Goal: Information Seeking & Learning: Learn about a topic

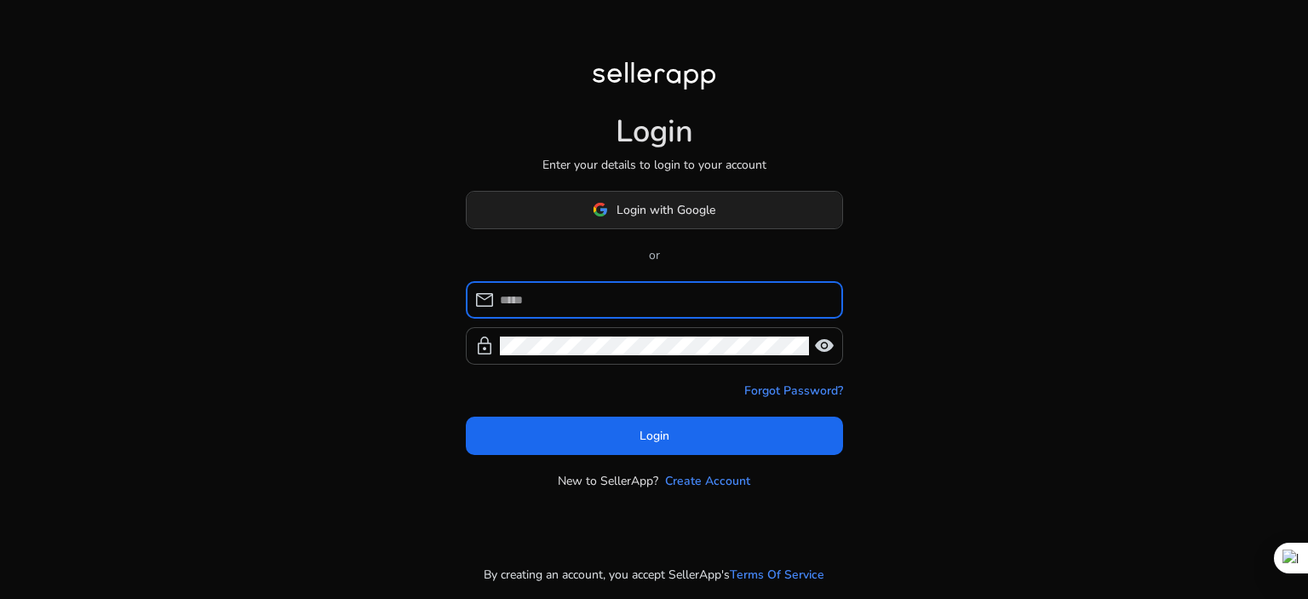
click at [721, 203] on span at bounding box center [654, 209] width 375 height 41
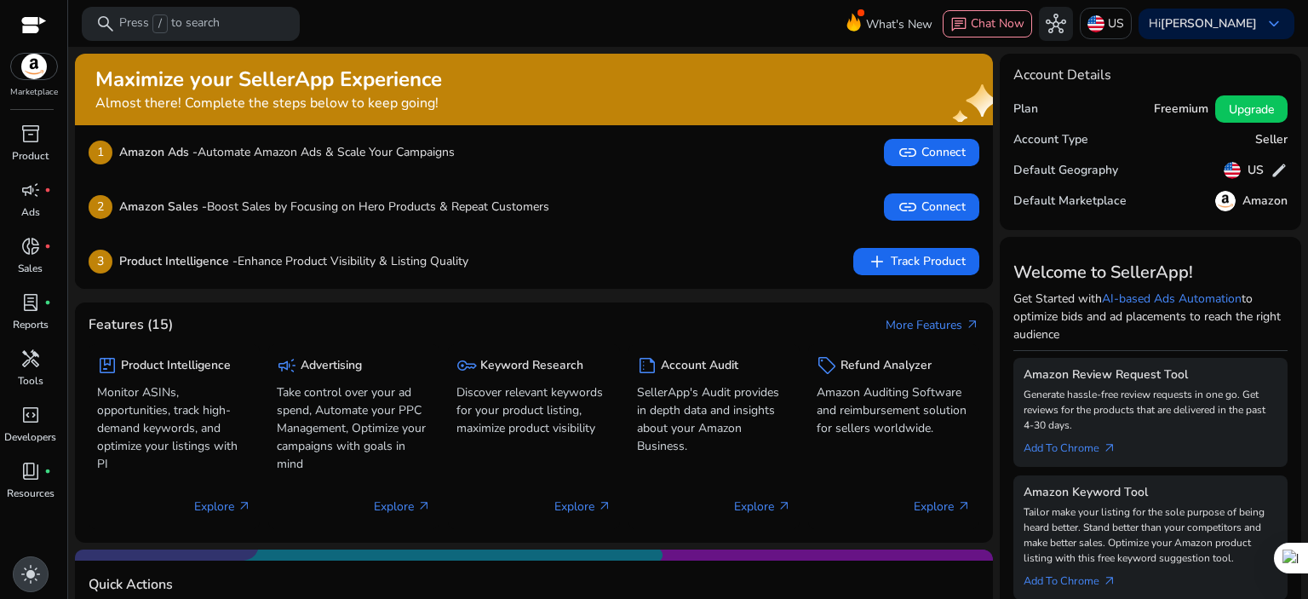
click at [27, 574] on span "light_mode" at bounding box center [30, 574] width 20 height 20
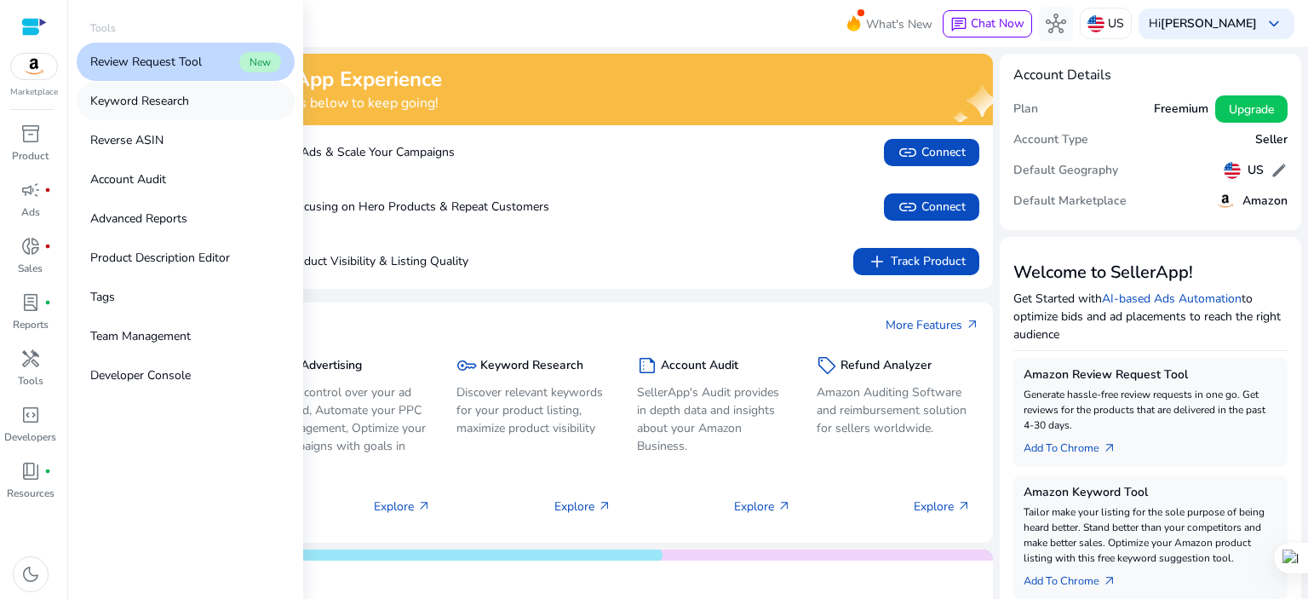
click at [158, 95] on p "Keyword Research" at bounding box center [139, 101] width 99 height 18
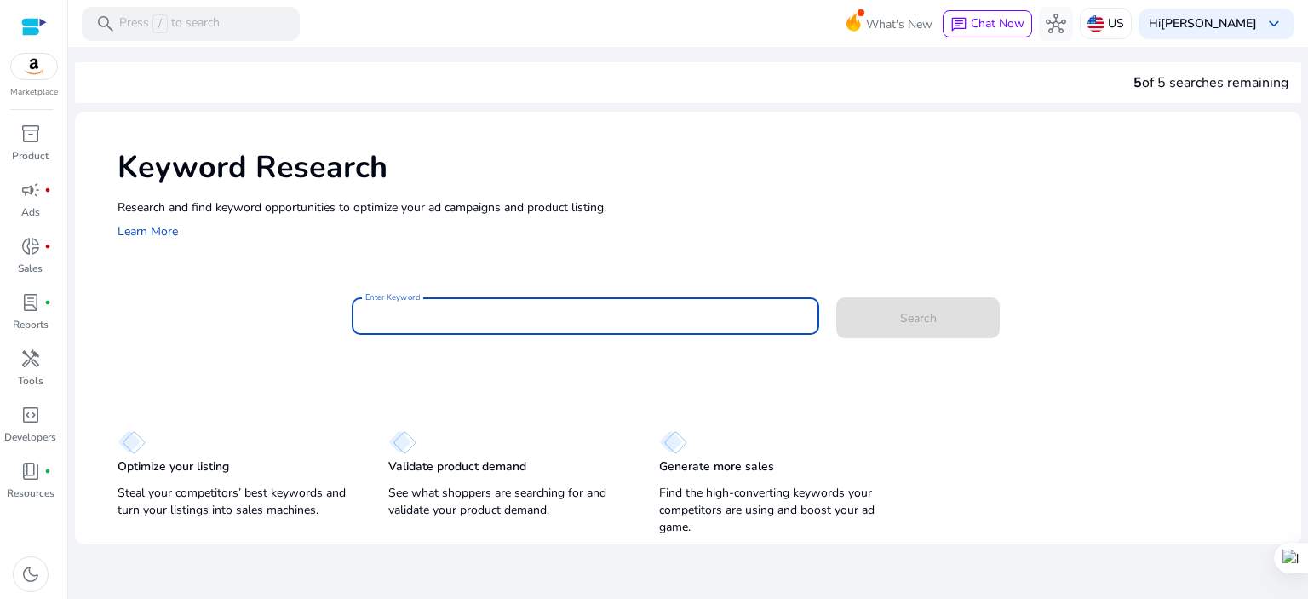
paste input "**********"
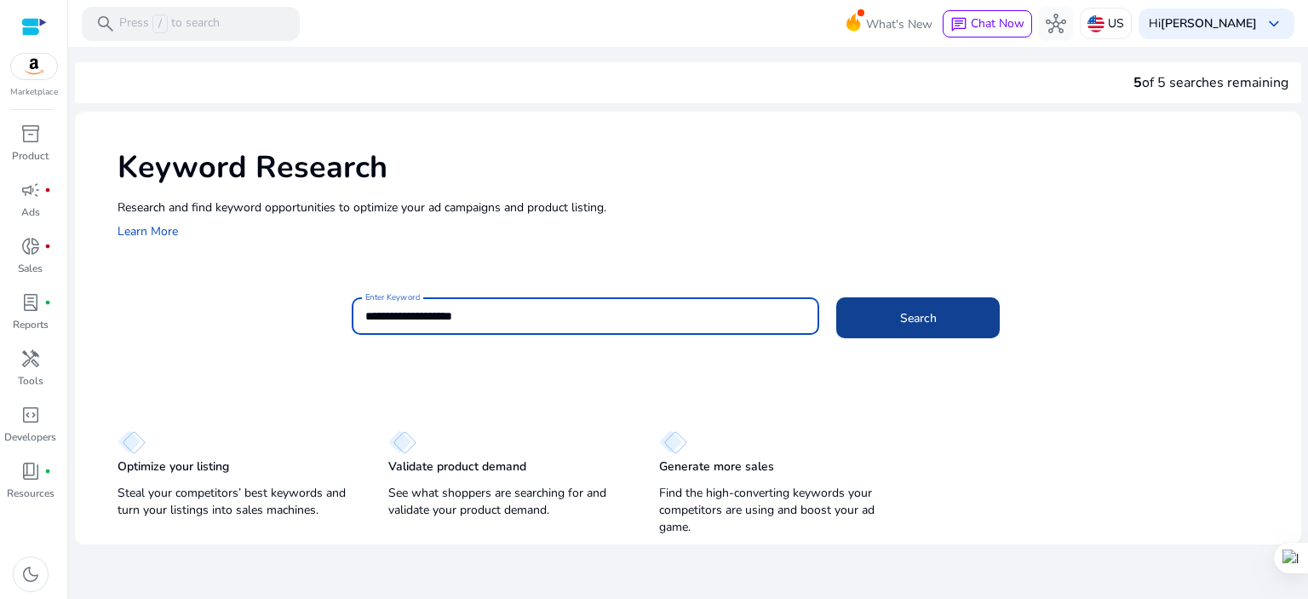
type input "**********"
click at [925, 312] on span "Search" at bounding box center [918, 318] width 37 height 18
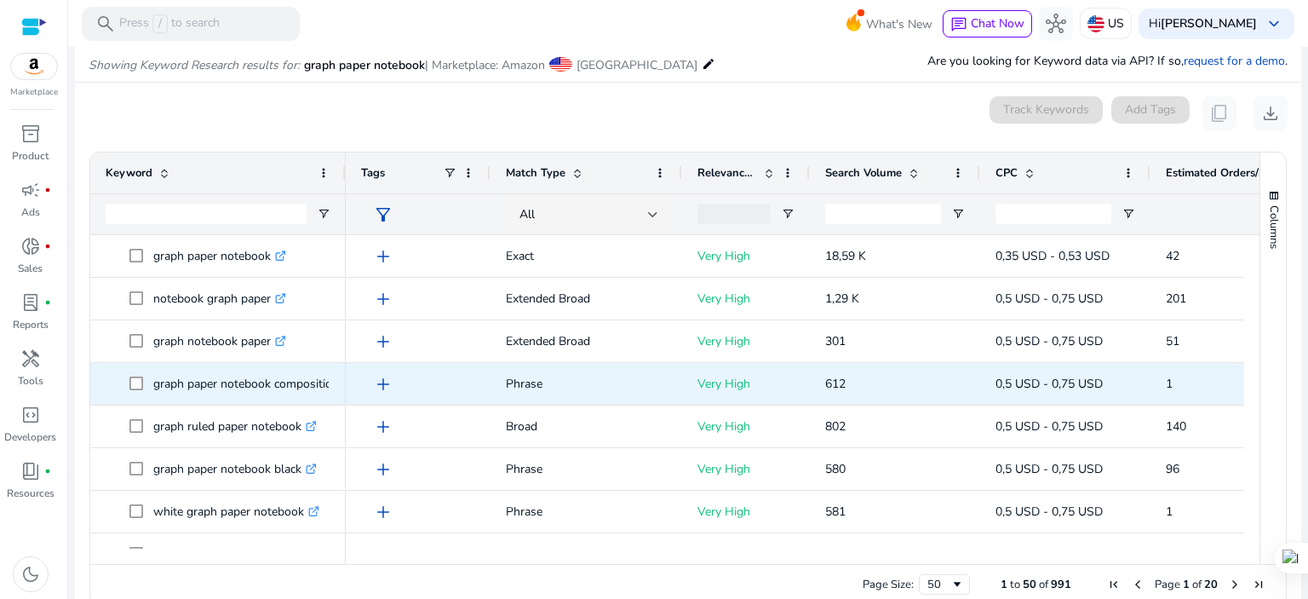
scroll to position [203, 0]
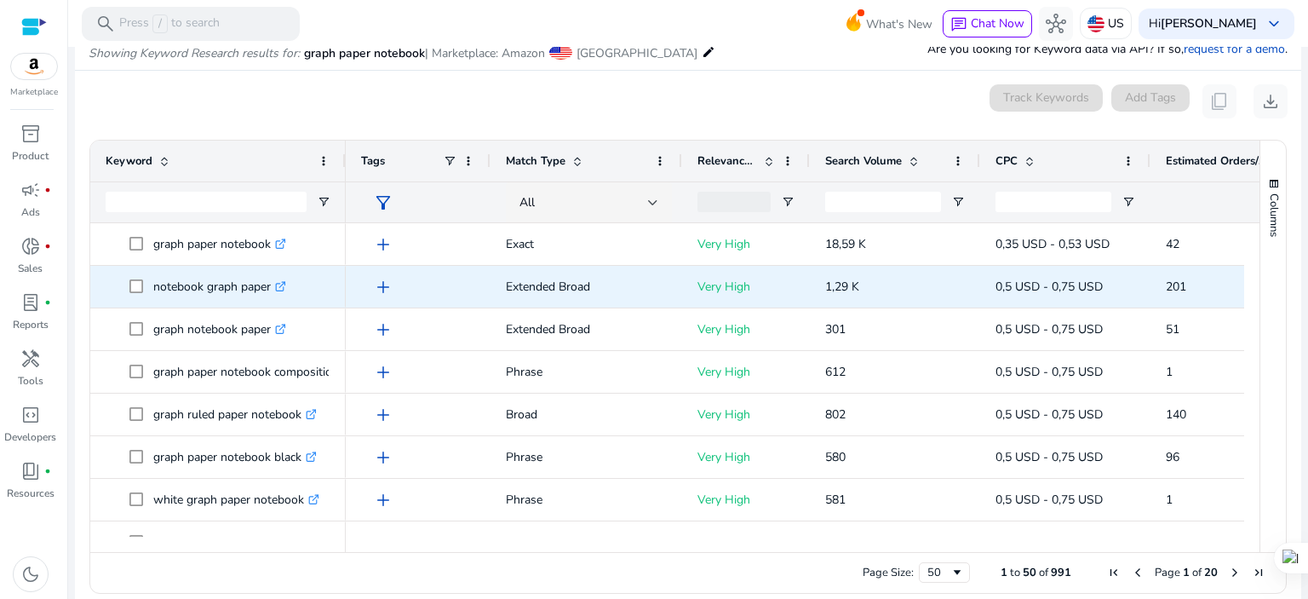
click at [284, 283] on icon ".st0{fill:#2c8af8}" at bounding box center [280, 286] width 11 height 11
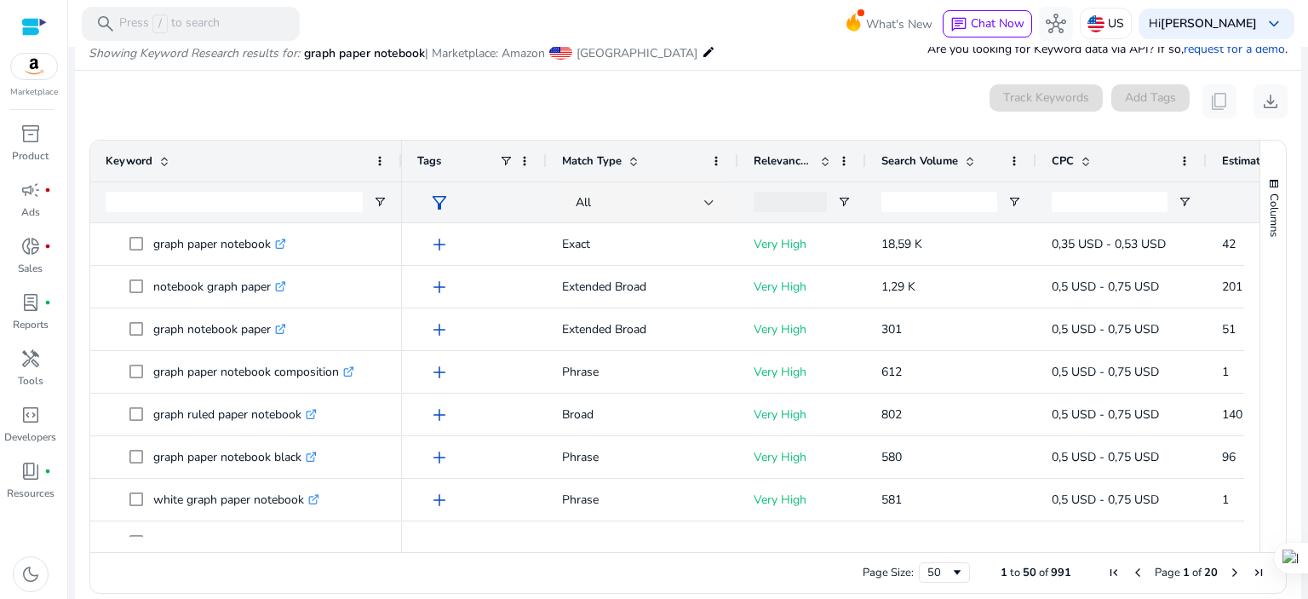
drag, startPoint x: 349, startPoint y: 157, endPoint x: 399, endPoint y: 170, distance: 52.1
click at [399, 170] on div at bounding box center [401, 160] width 7 height 41
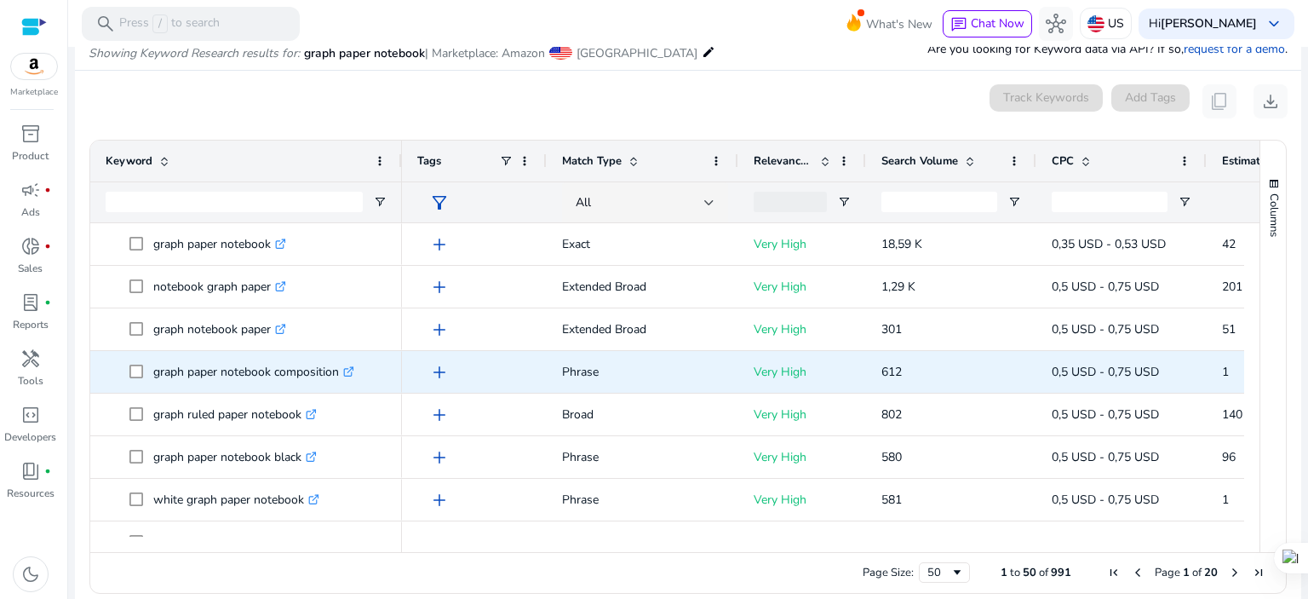
click at [277, 370] on p "graph paper notebook composition .st0{fill:#2c8af8}" at bounding box center [253, 371] width 201 height 35
click at [345, 372] on link ".st0{fill:#2c8af8}" at bounding box center [346, 372] width 15 height 16
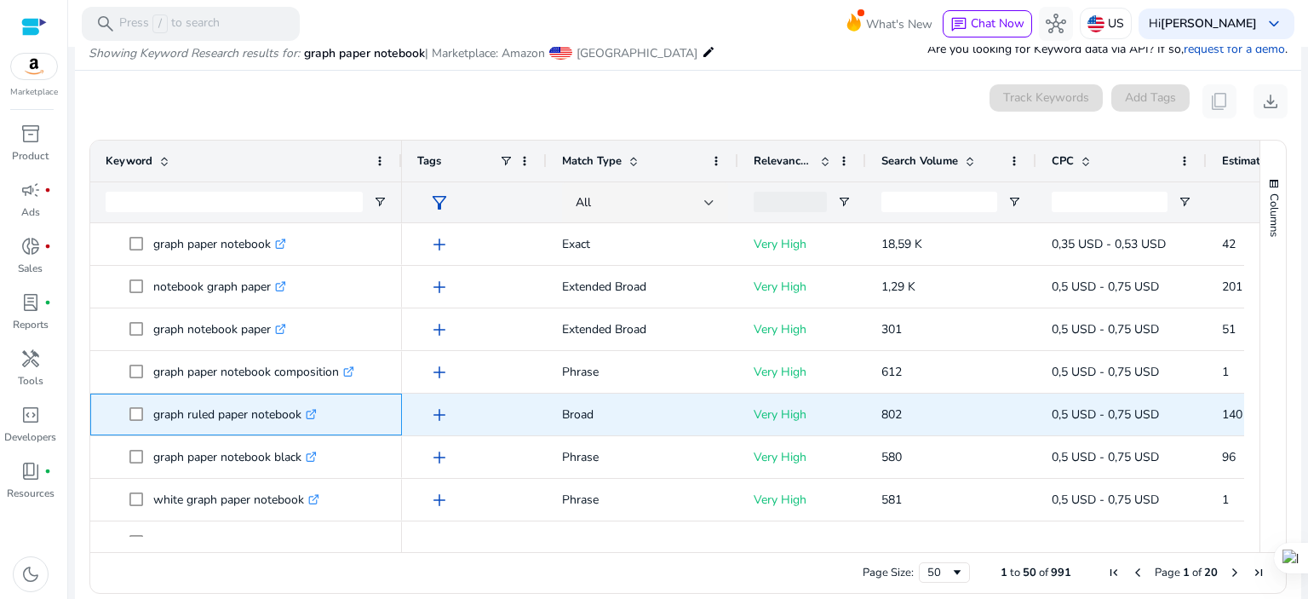
click at [311, 414] on icon ".st0{fill:#2c8af8}" at bounding box center [311, 414] width 11 height 11
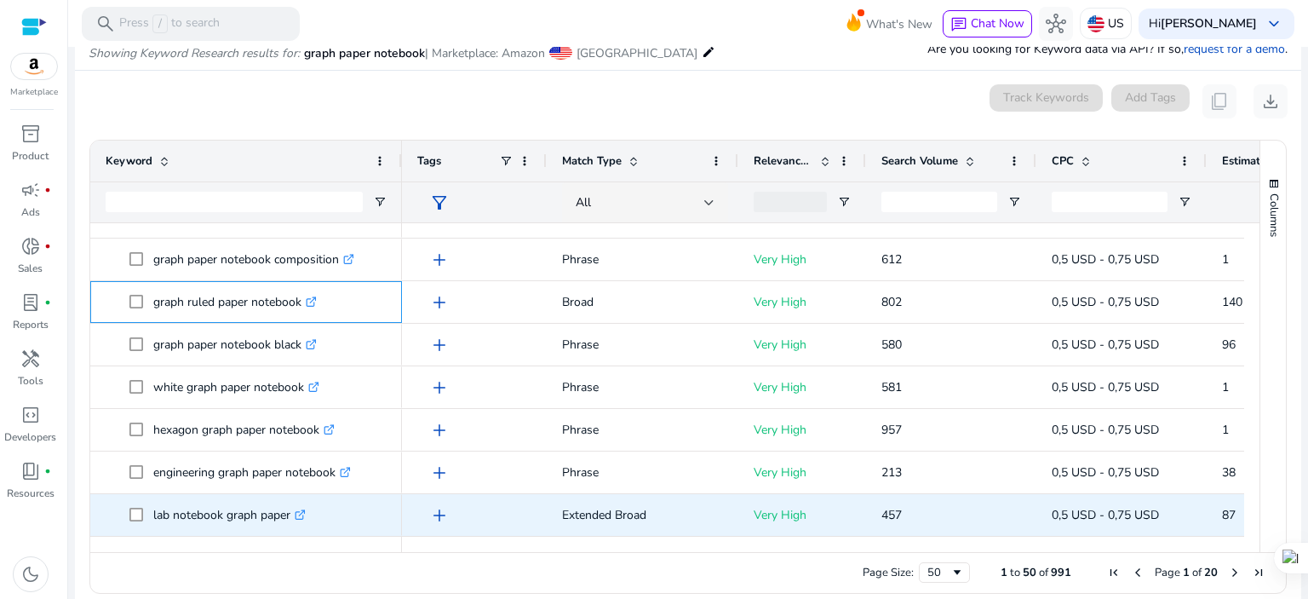
scroll to position [113, 0]
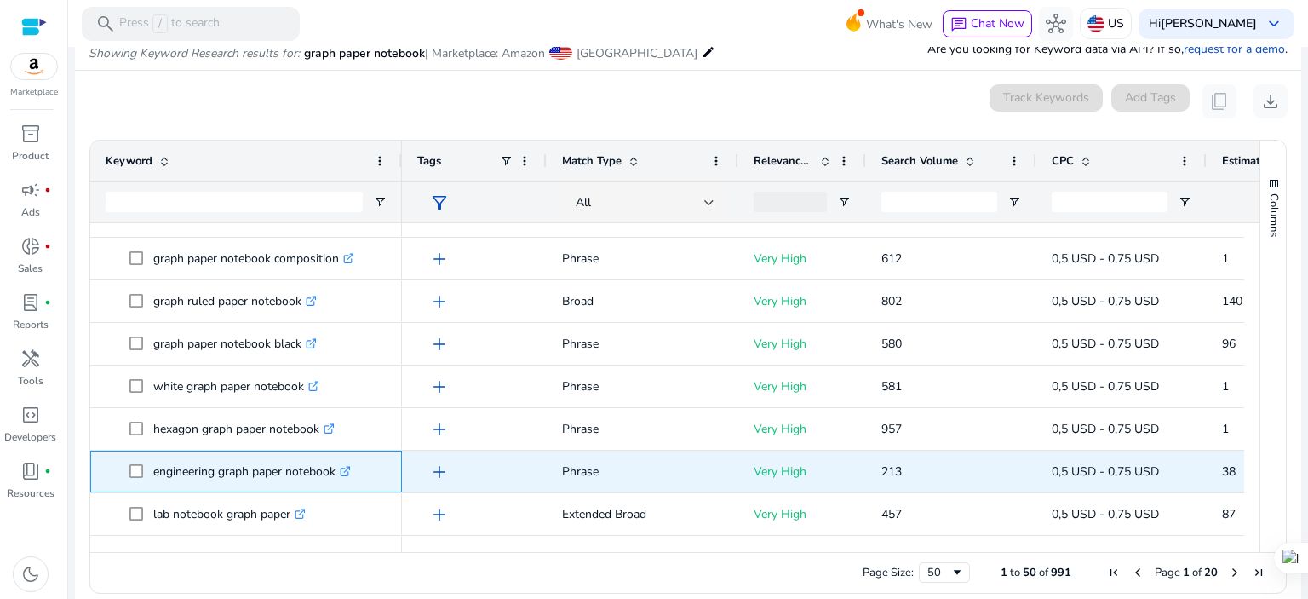
click at [349, 469] on icon at bounding box center [345, 471] width 9 height 9
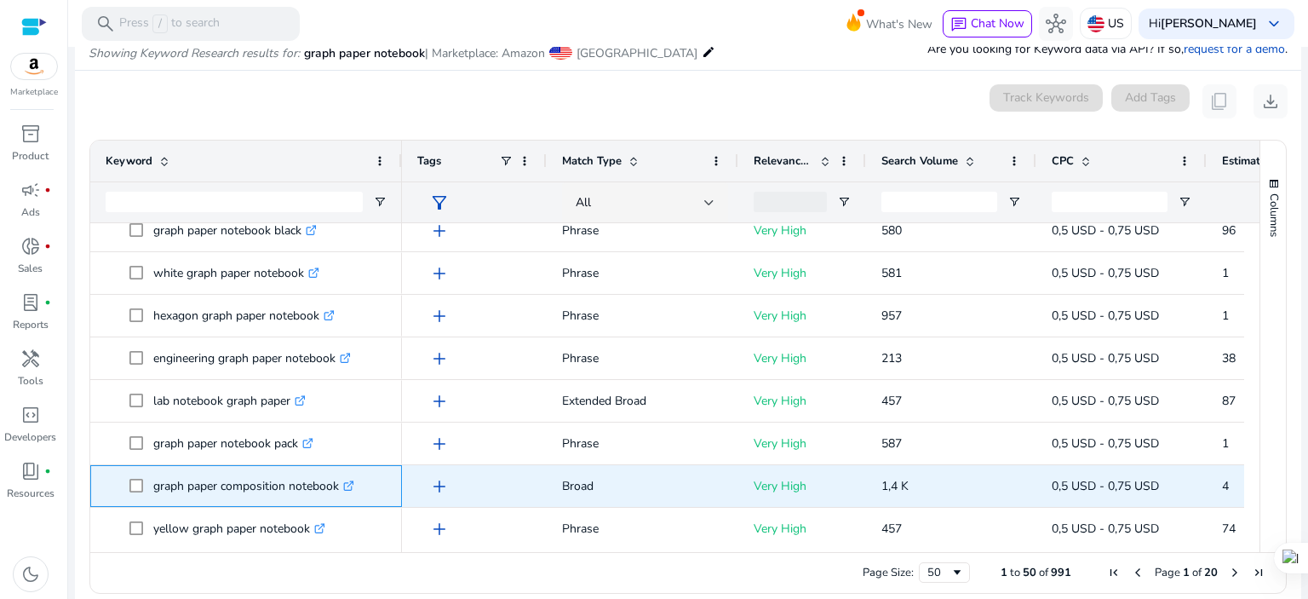
click at [347, 482] on icon ".st0{fill:#2c8af8}" at bounding box center [348, 485] width 11 height 11
click at [347, 483] on icon ".st0{fill:#2c8af8}" at bounding box center [348, 485] width 11 height 11
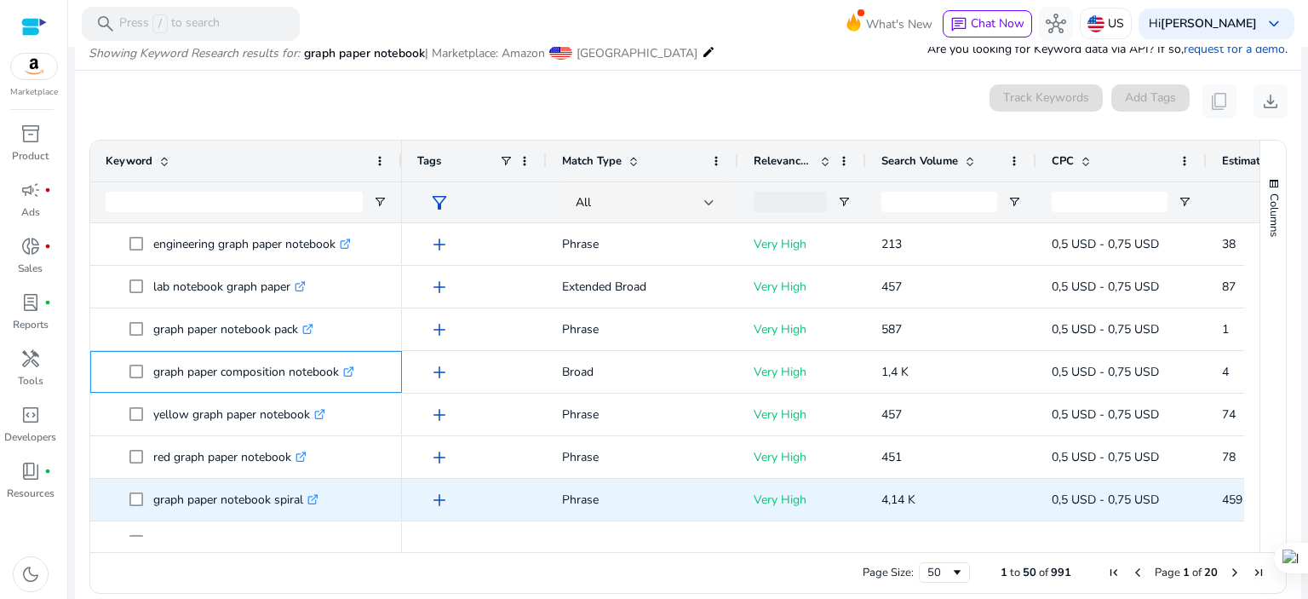
scroll to position [454, 0]
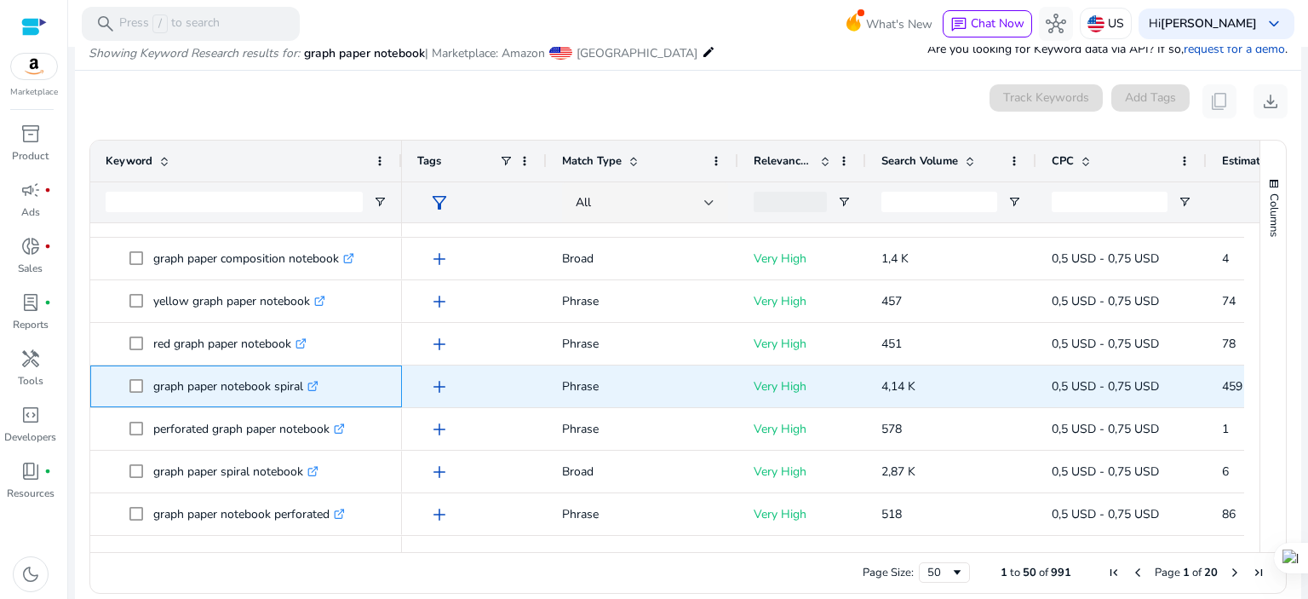
click at [281, 393] on p "graph paper notebook spiral .st0{fill:#2c8af8}" at bounding box center [235, 386] width 165 height 35
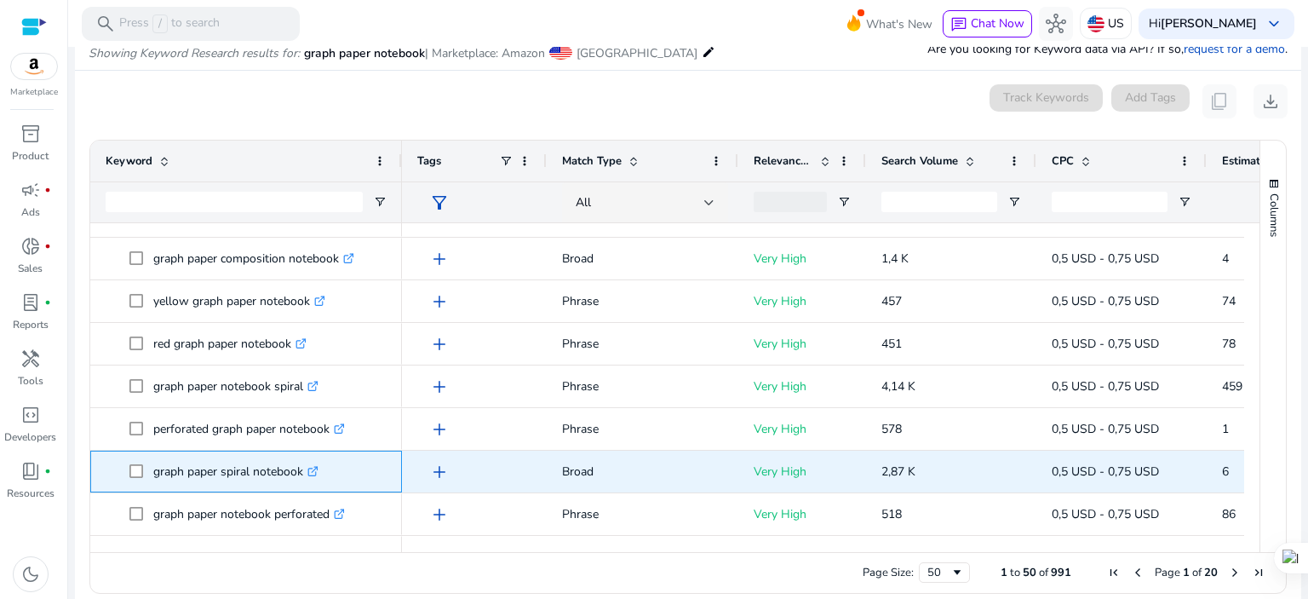
click at [224, 473] on p "graph paper spiral notebook .st0{fill:#2c8af8}" at bounding box center [235, 471] width 165 height 35
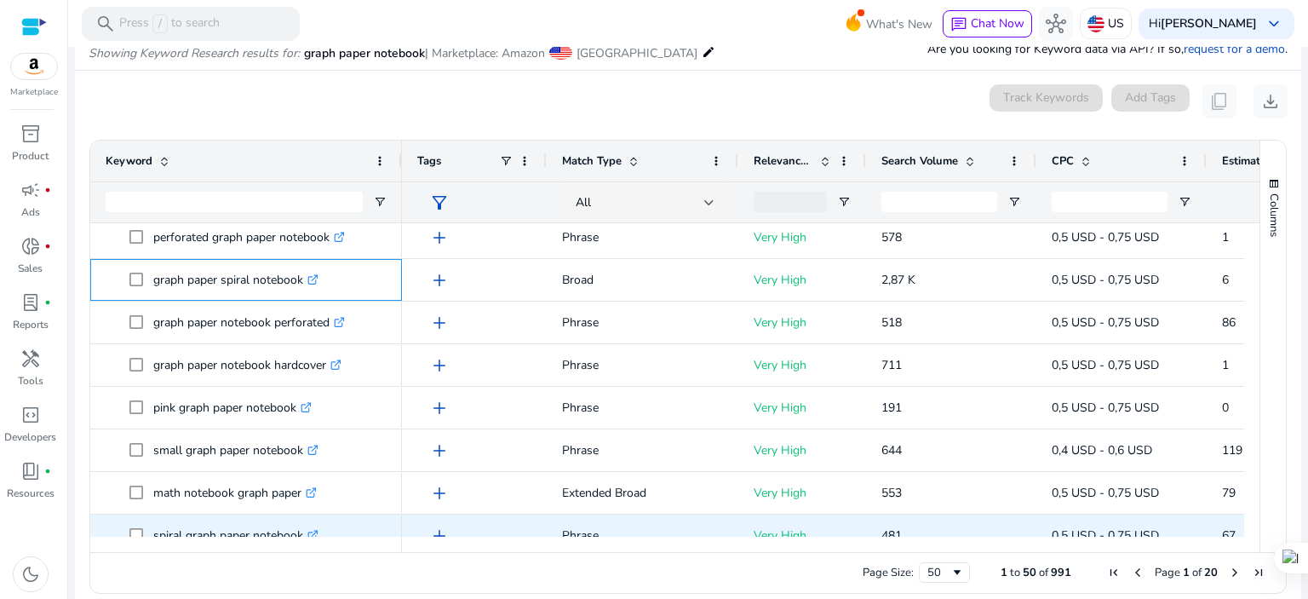
scroll to position [681, 0]
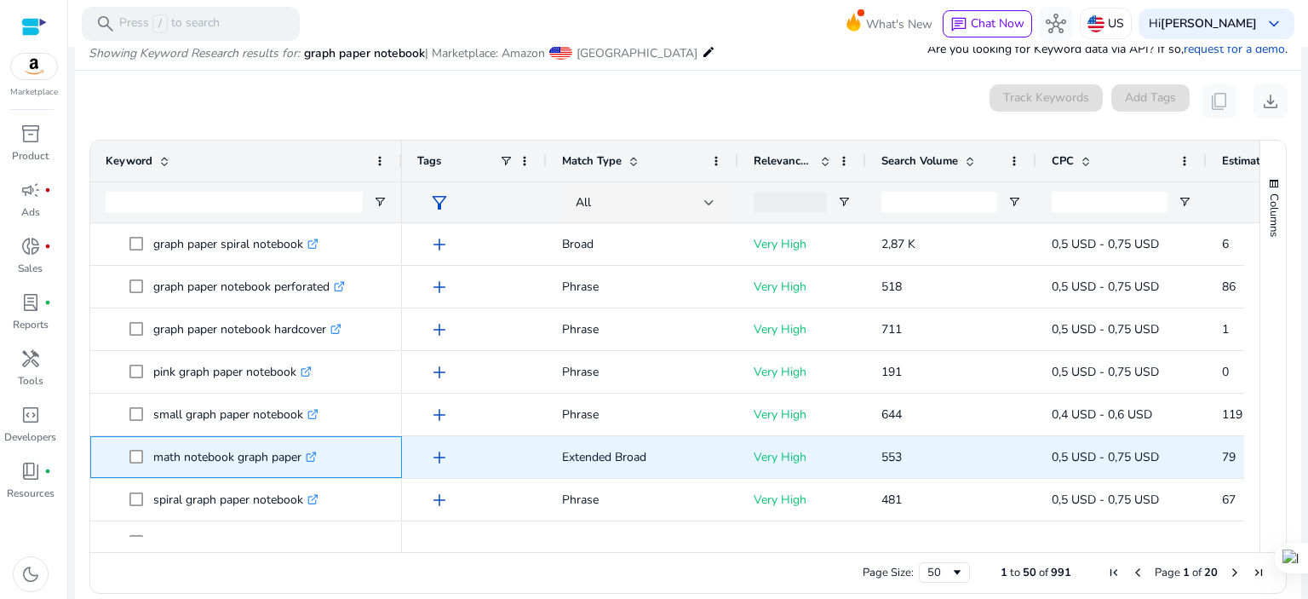
click at [317, 453] on icon ".st0{fill:#2c8af8}" at bounding box center [311, 456] width 11 height 11
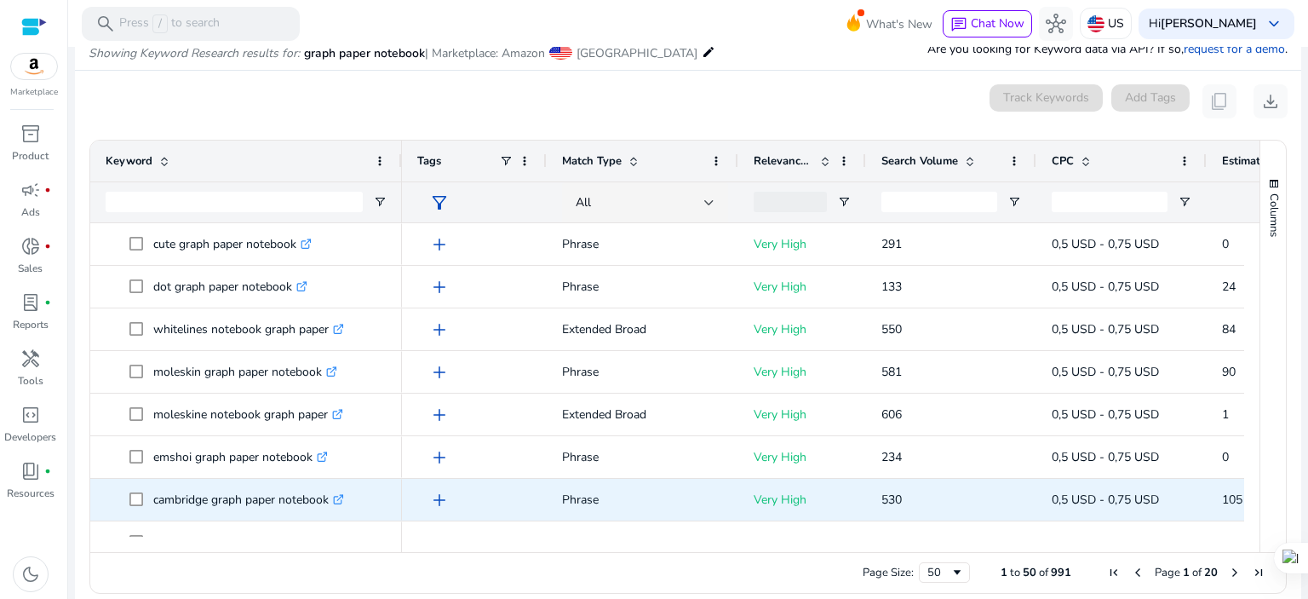
scroll to position [1476, 0]
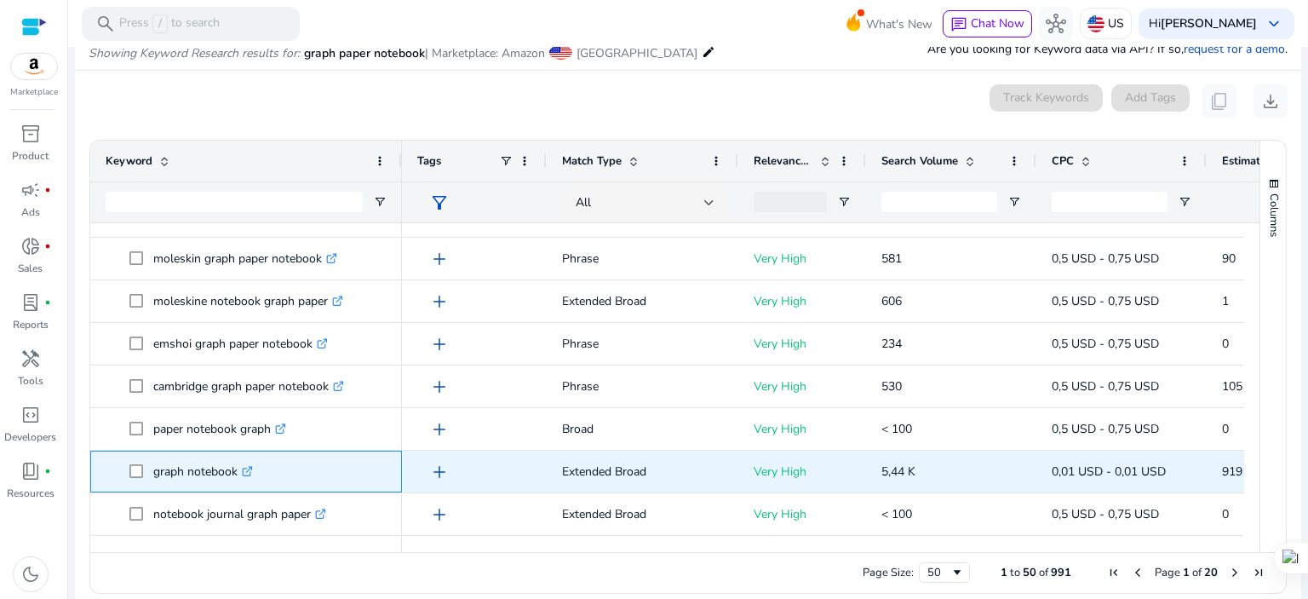
click at [250, 466] on icon ".st0{fill:#2c8af8}" at bounding box center [247, 471] width 11 height 11
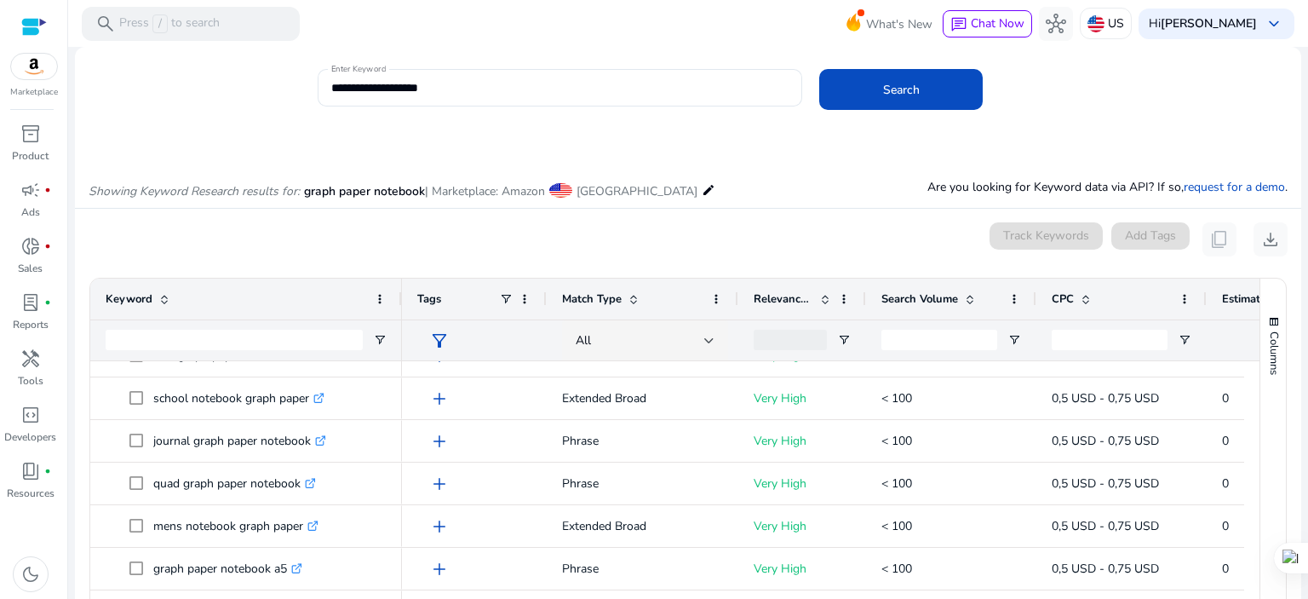
scroll to position [0, 0]
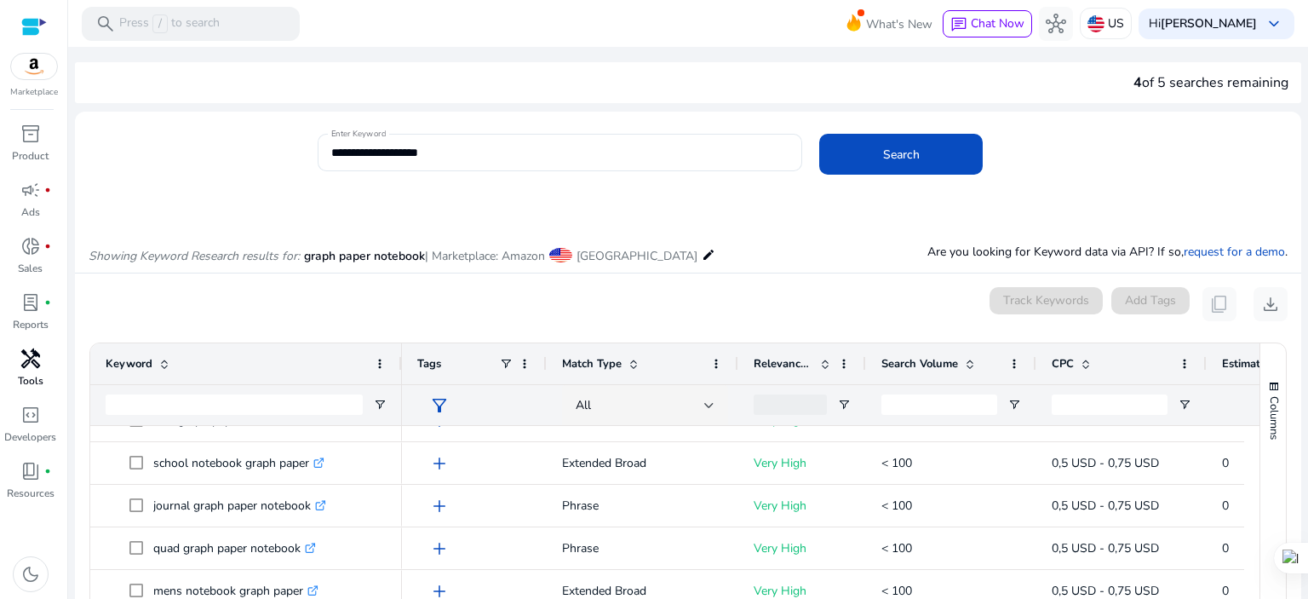
click at [34, 352] on span "handyman" at bounding box center [30, 358] width 20 height 20
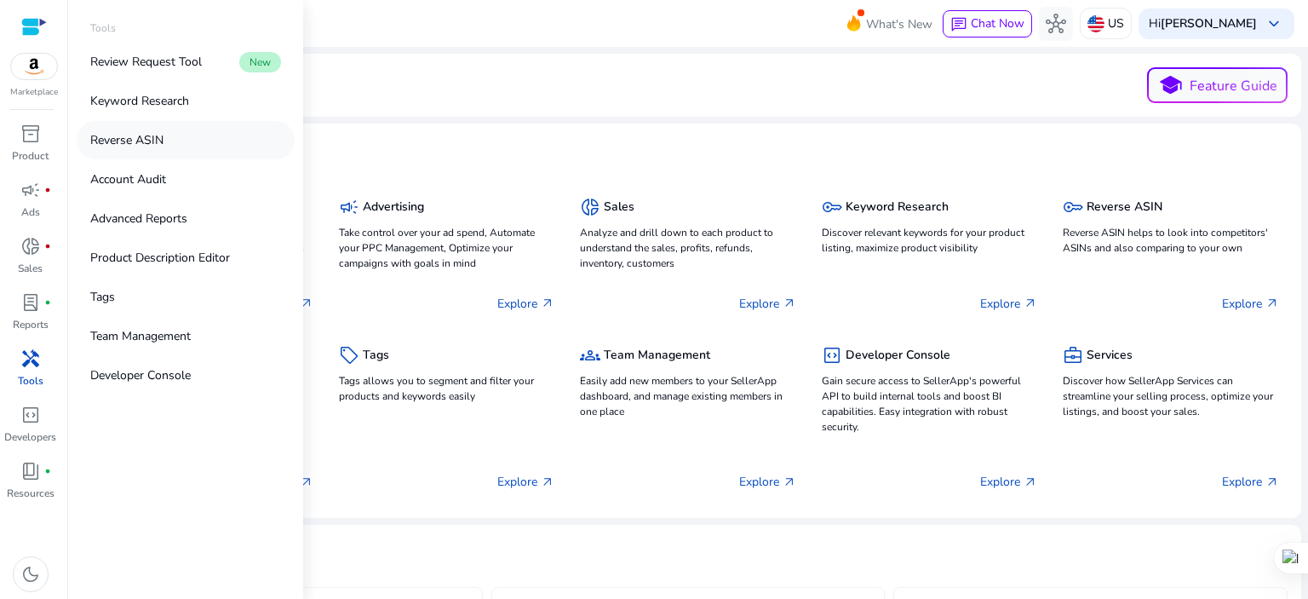
click at [159, 135] on p "Reverse ASIN" at bounding box center [126, 140] width 73 height 18
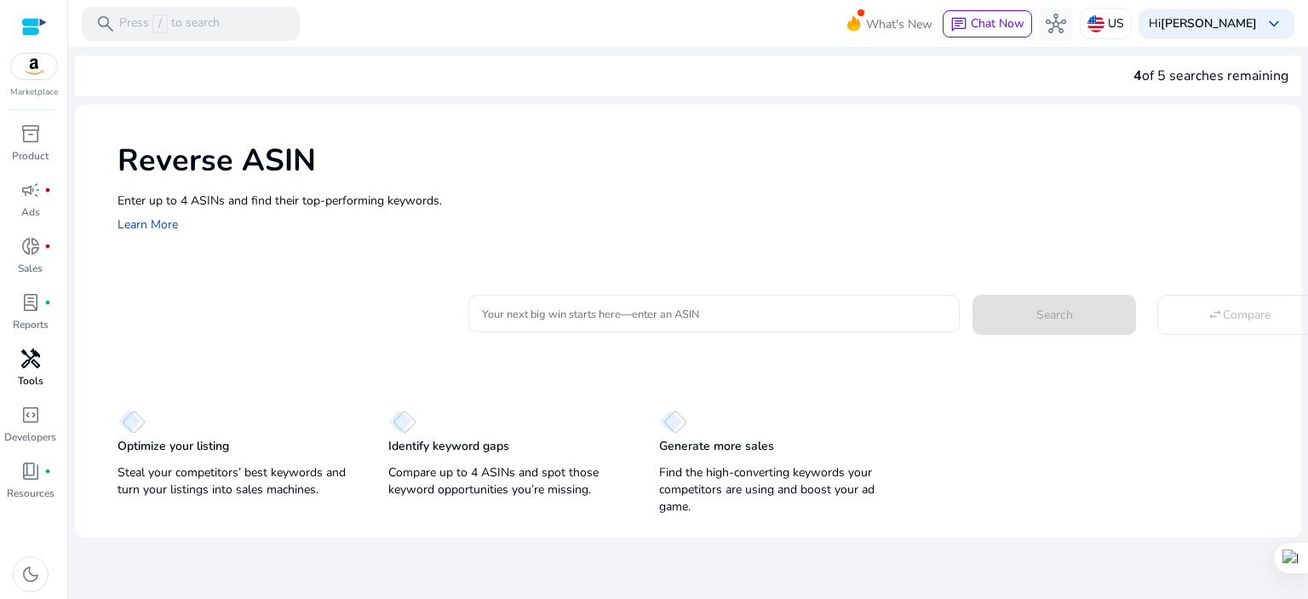
drag, startPoint x: 630, startPoint y: 301, endPoint x: 563, endPoint y: 316, distance: 68.8
click at [563, 316] on input "Your next big win starts here—enter an ASIN" at bounding box center [714, 313] width 464 height 19
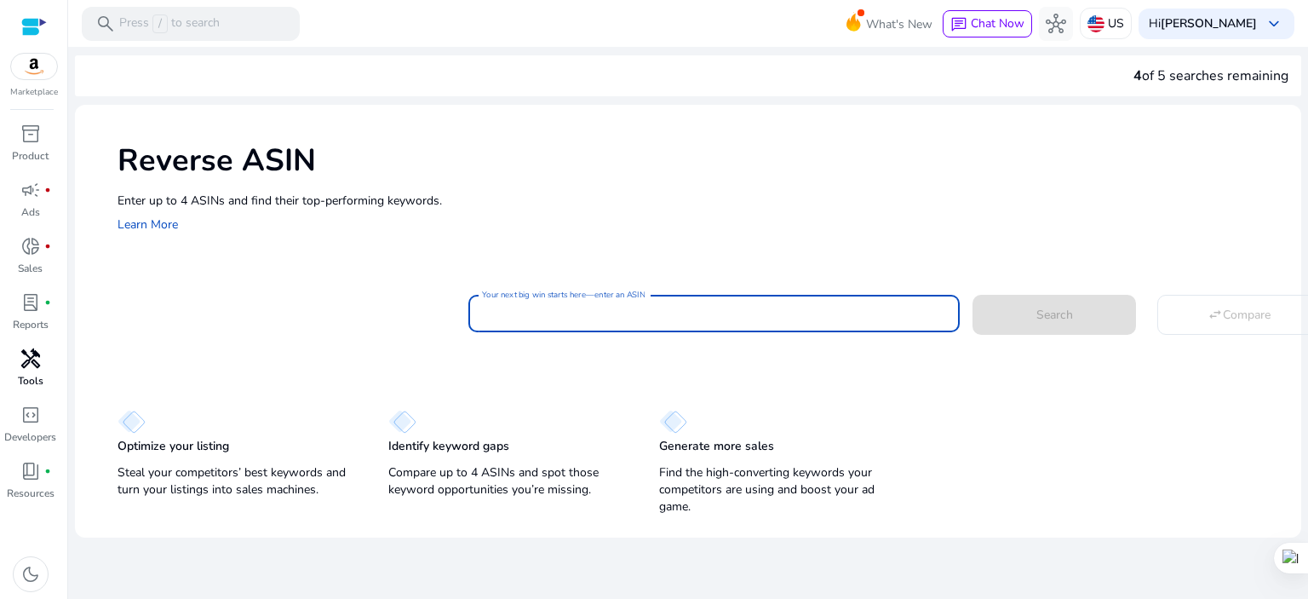
paste input "**********"
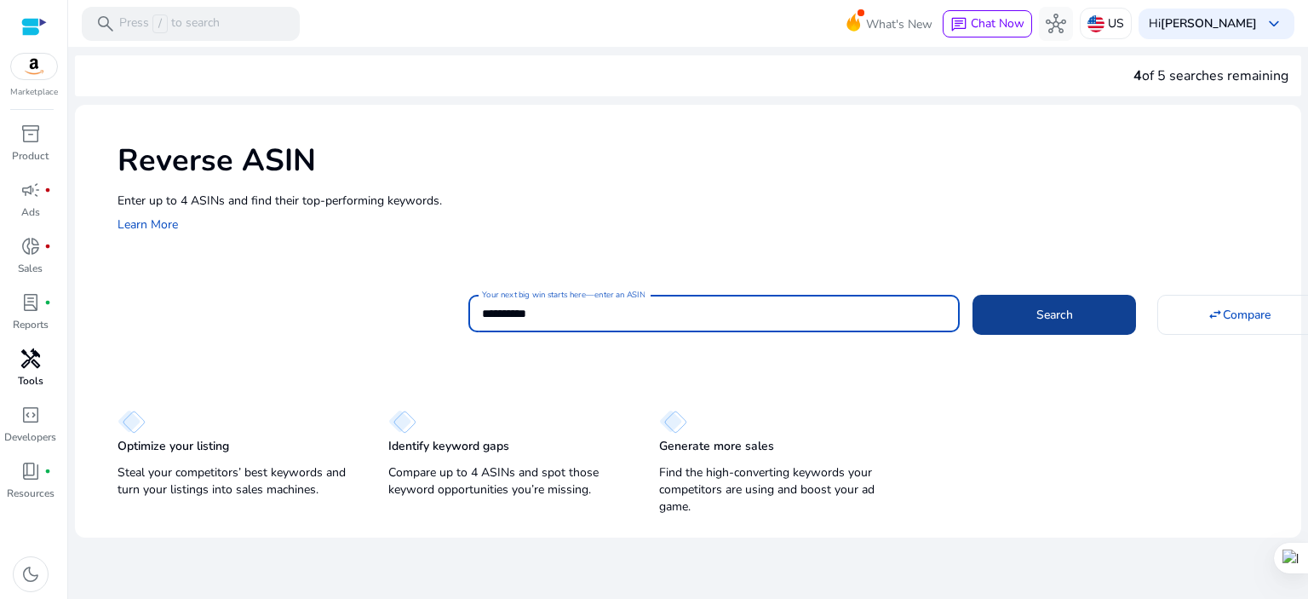
type input "**********"
click at [1063, 318] on span "Search" at bounding box center [1054, 315] width 37 height 18
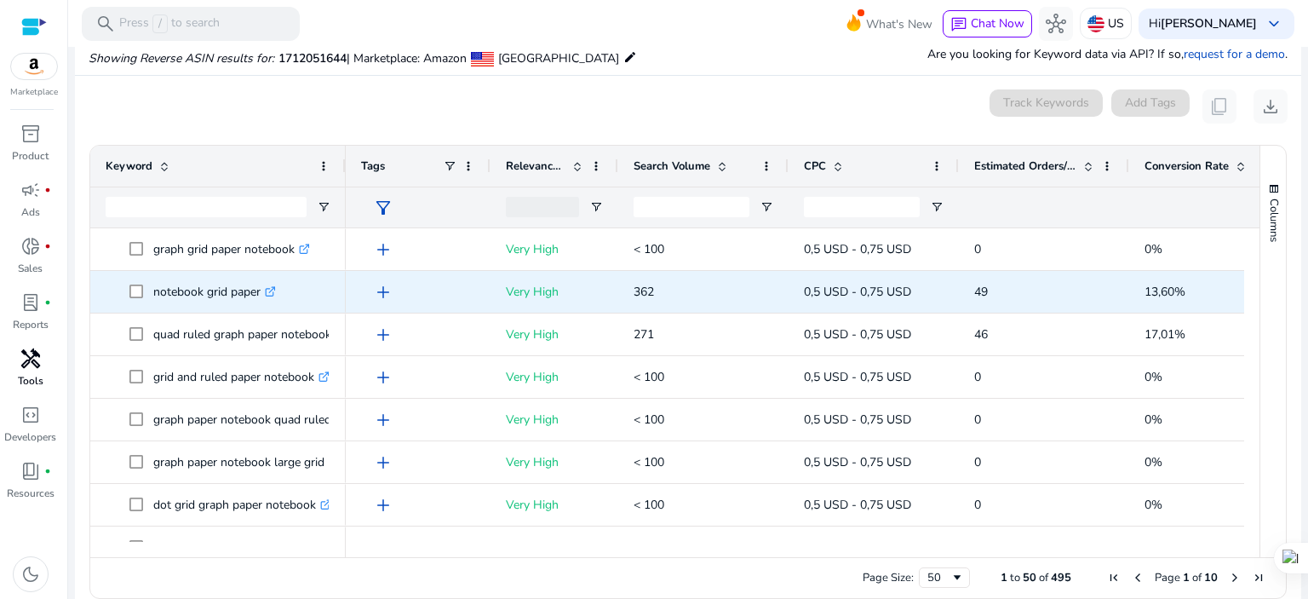
scroll to position [182, 0]
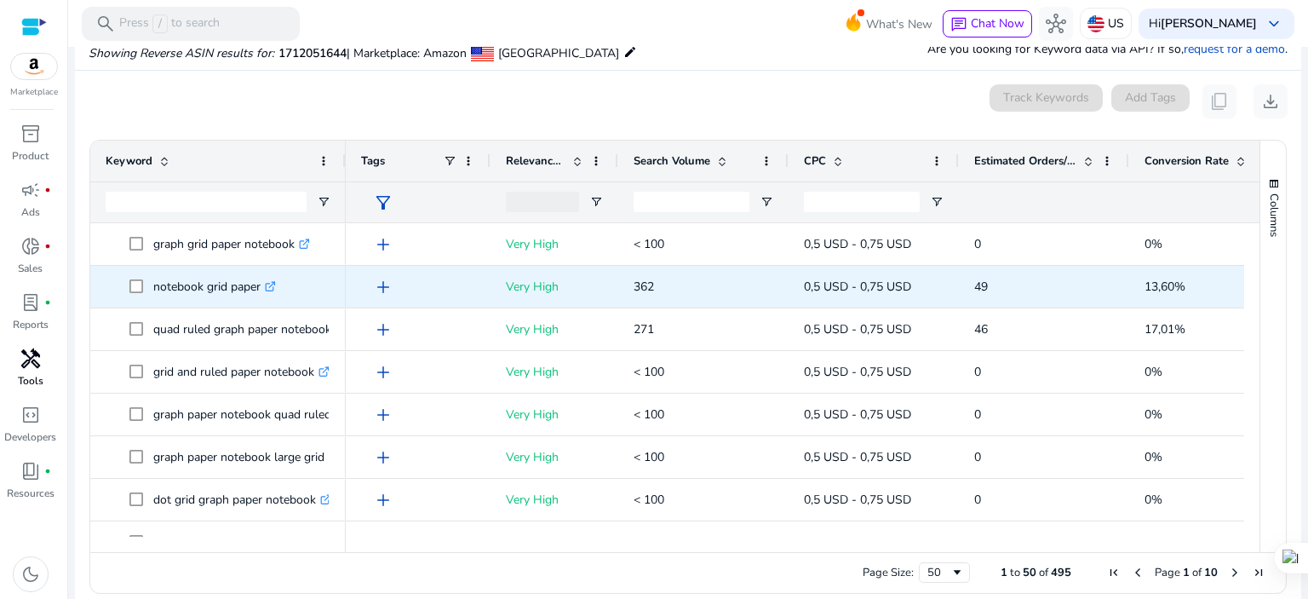
click at [272, 281] on icon ".st0{fill:#2c8af8}" at bounding box center [270, 286] width 11 height 11
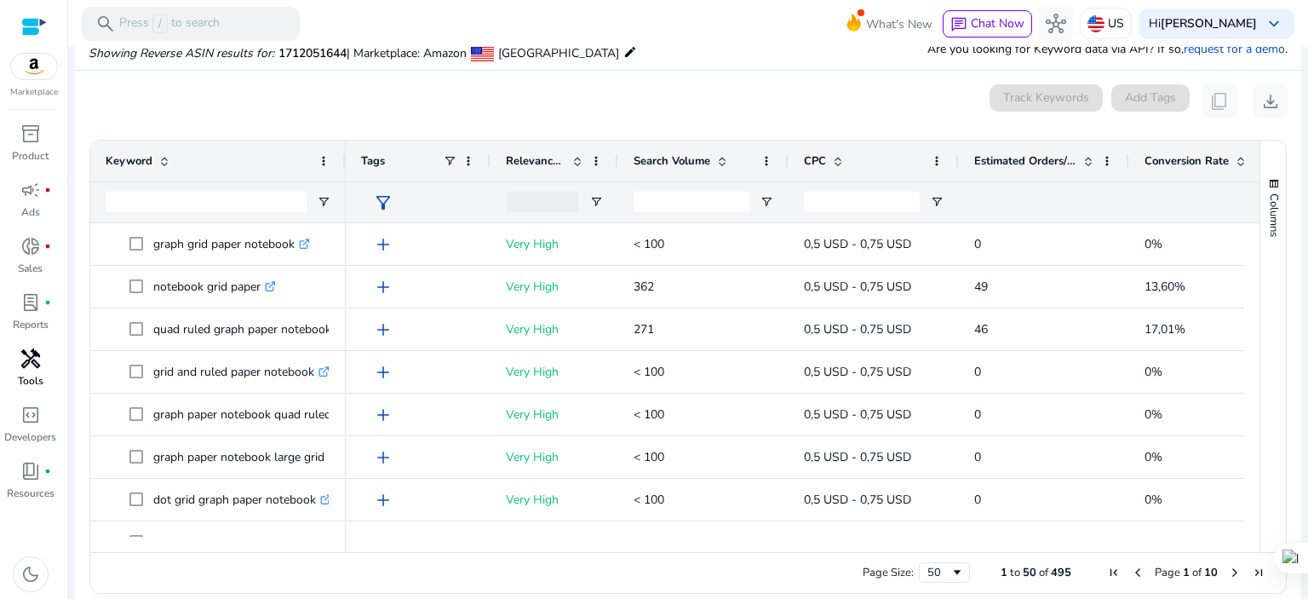
click at [715, 163] on span at bounding box center [722, 161] width 14 height 14
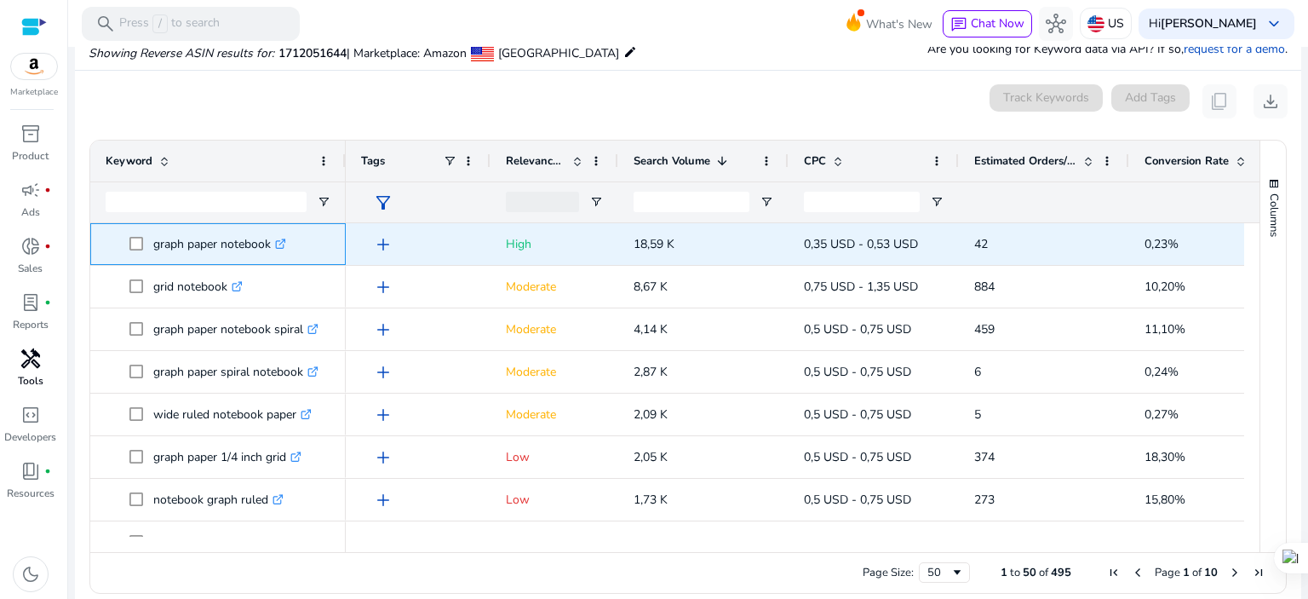
click at [286, 241] on icon ".st0{fill:#2c8af8}" at bounding box center [280, 243] width 11 height 11
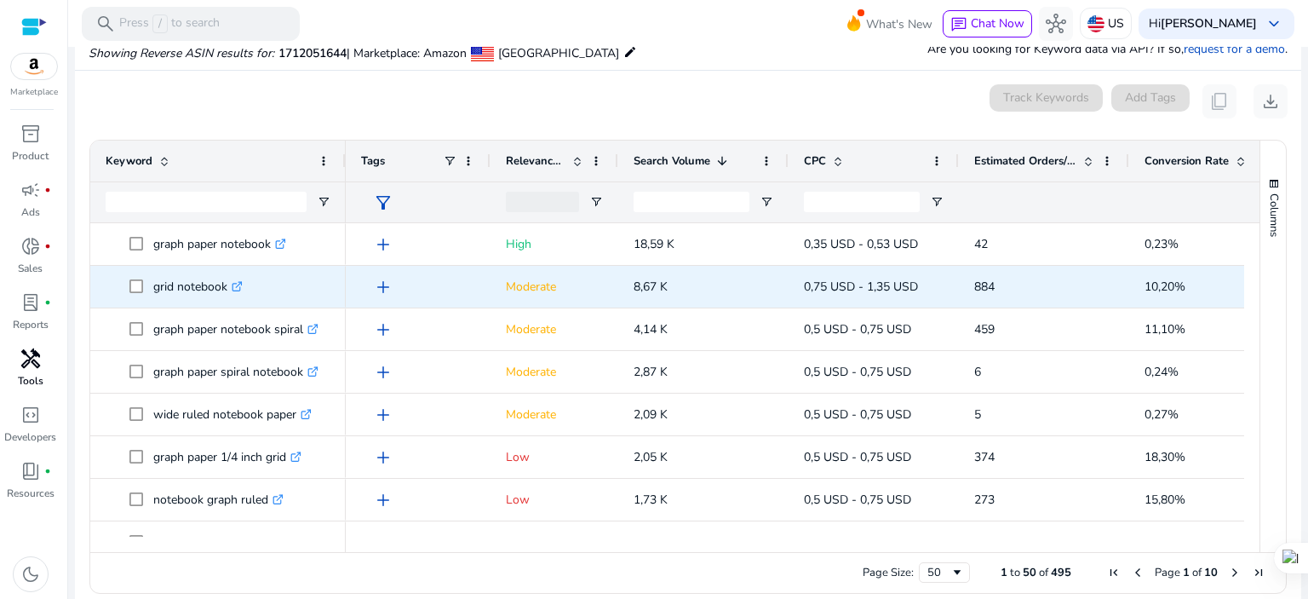
click at [238, 283] on icon at bounding box center [236, 287] width 9 height 9
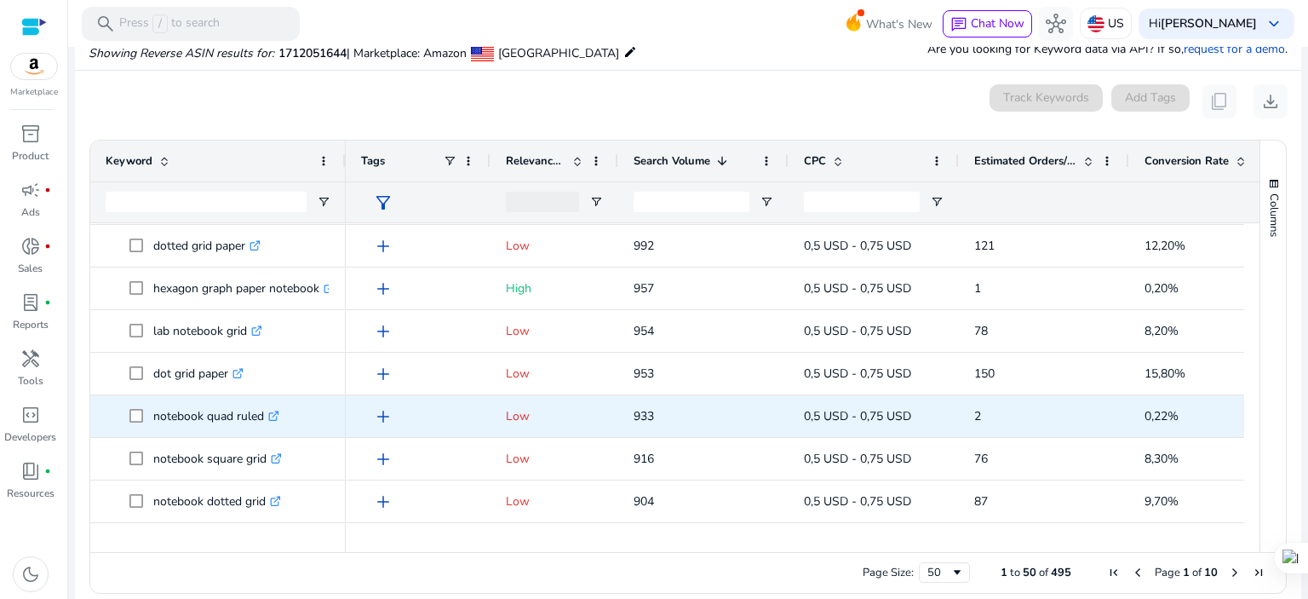
scroll to position [908, 0]
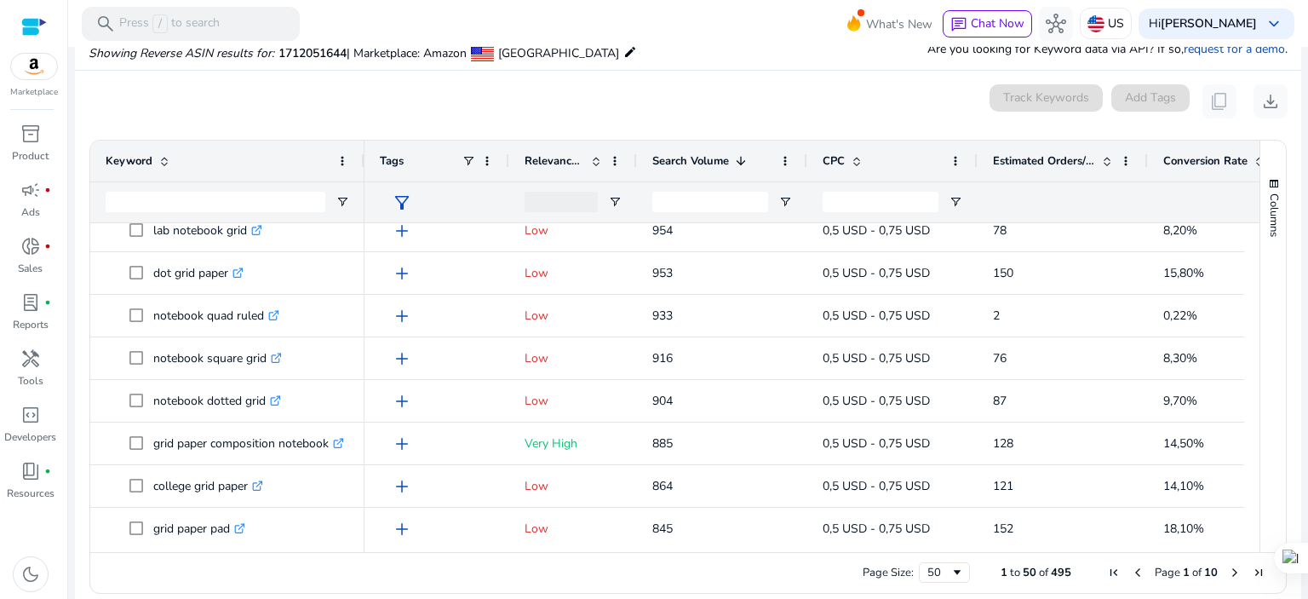
drag, startPoint x: 341, startPoint y: 155, endPoint x: 360, endPoint y: 151, distance: 19.2
click at [360, 151] on div at bounding box center [363, 160] width 7 height 41
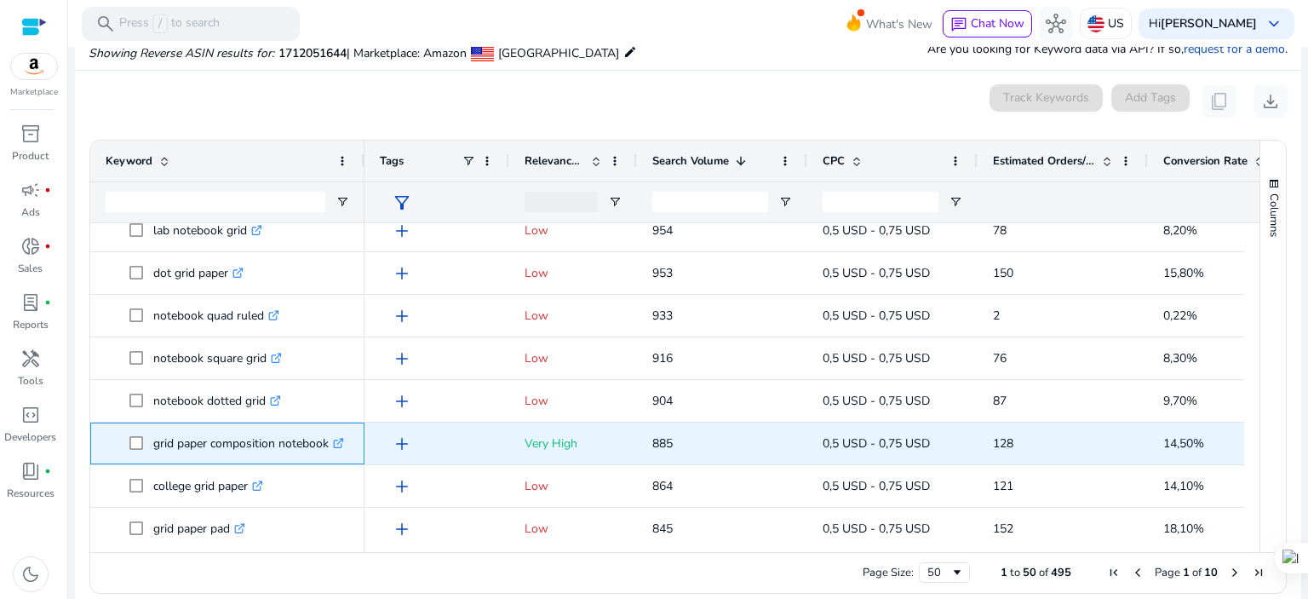
click at [344, 440] on icon ".st0{fill:#2c8af8}" at bounding box center [338, 443] width 11 height 11
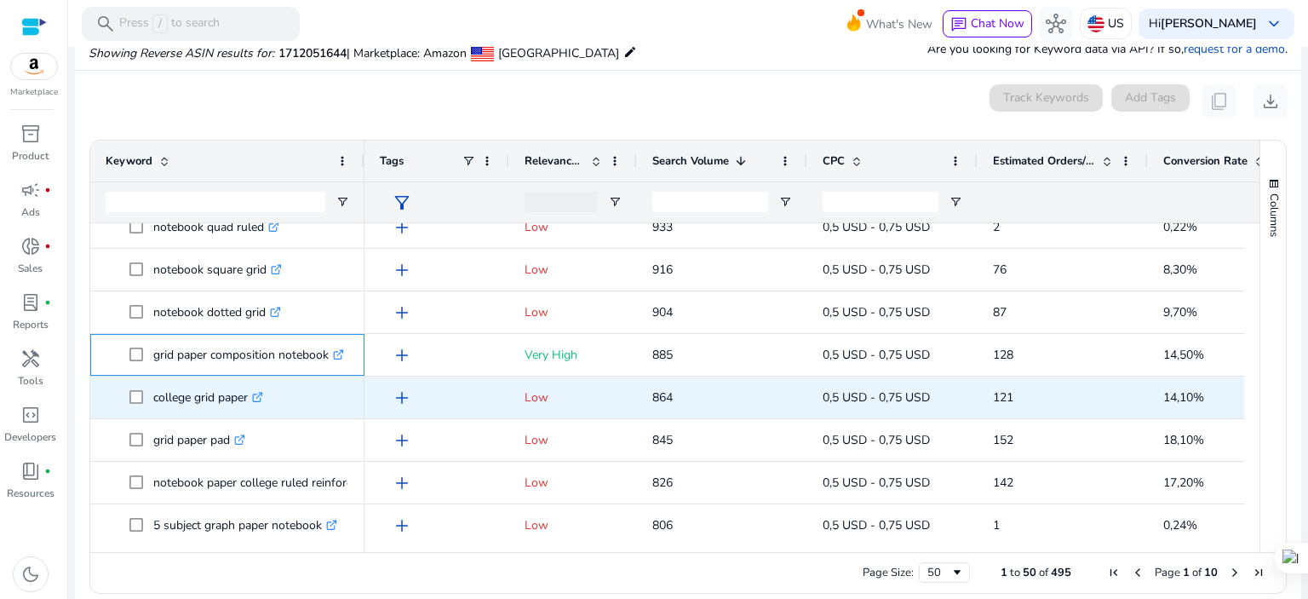
scroll to position [1022, 0]
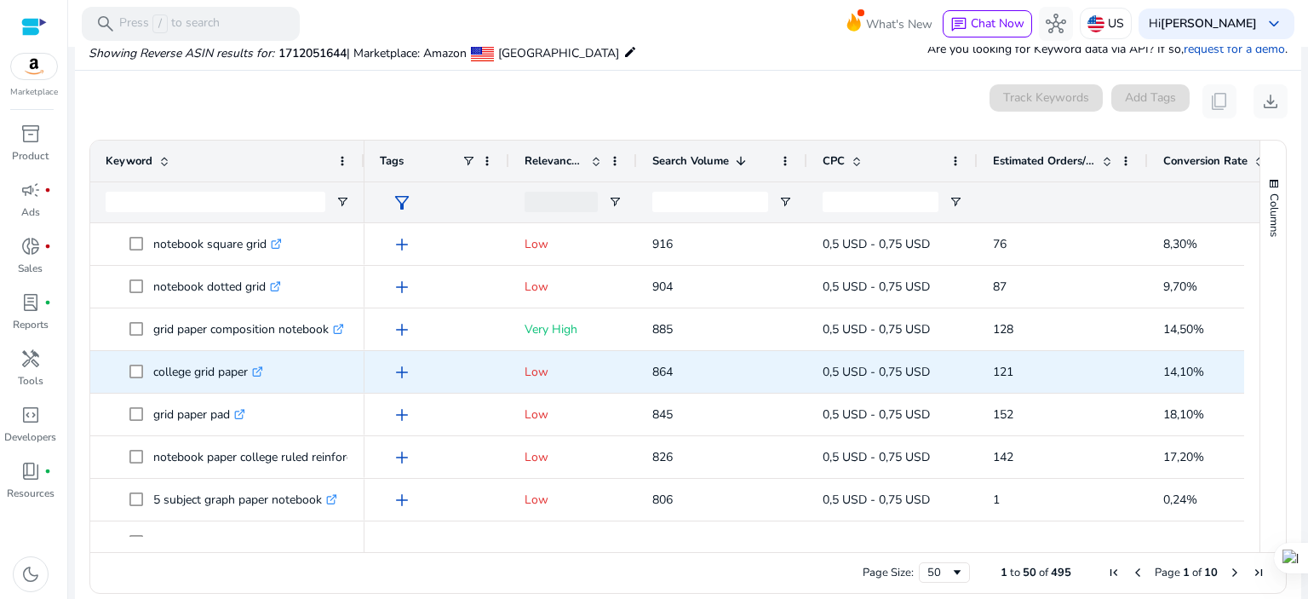
click at [256, 366] on icon ".st0{fill:#2c8af8}" at bounding box center [257, 371] width 11 height 11
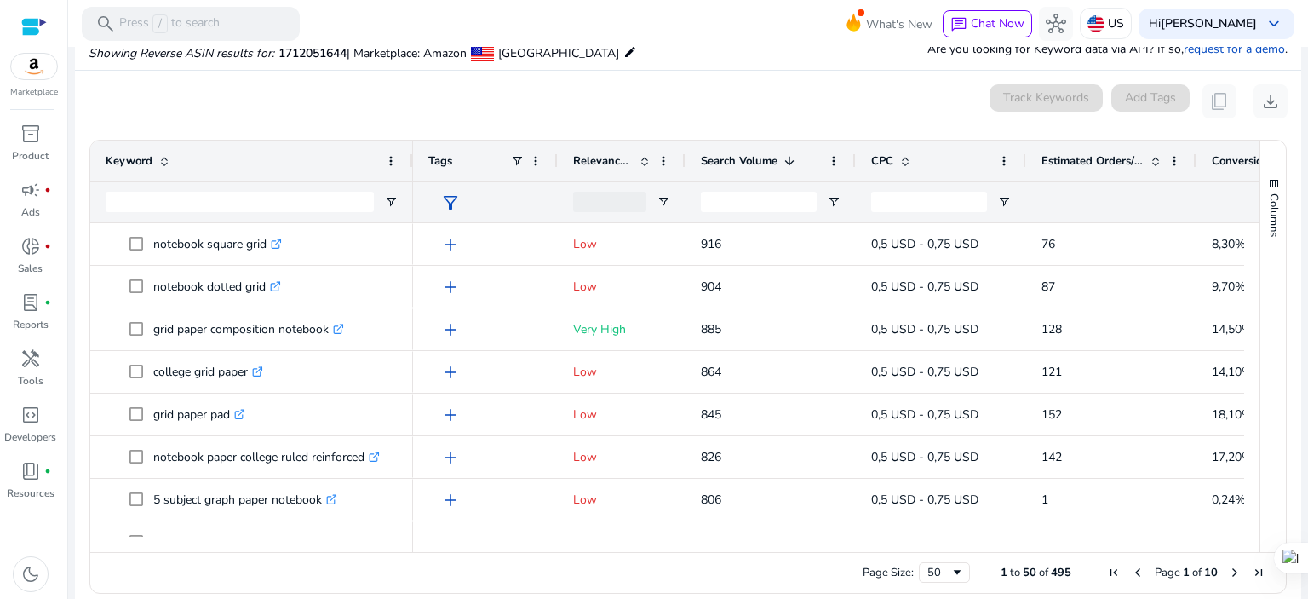
drag, startPoint x: 360, startPoint y: 152, endPoint x: 409, endPoint y: 146, distance: 49.0
click at [409, 146] on div at bounding box center [412, 160] width 7 height 41
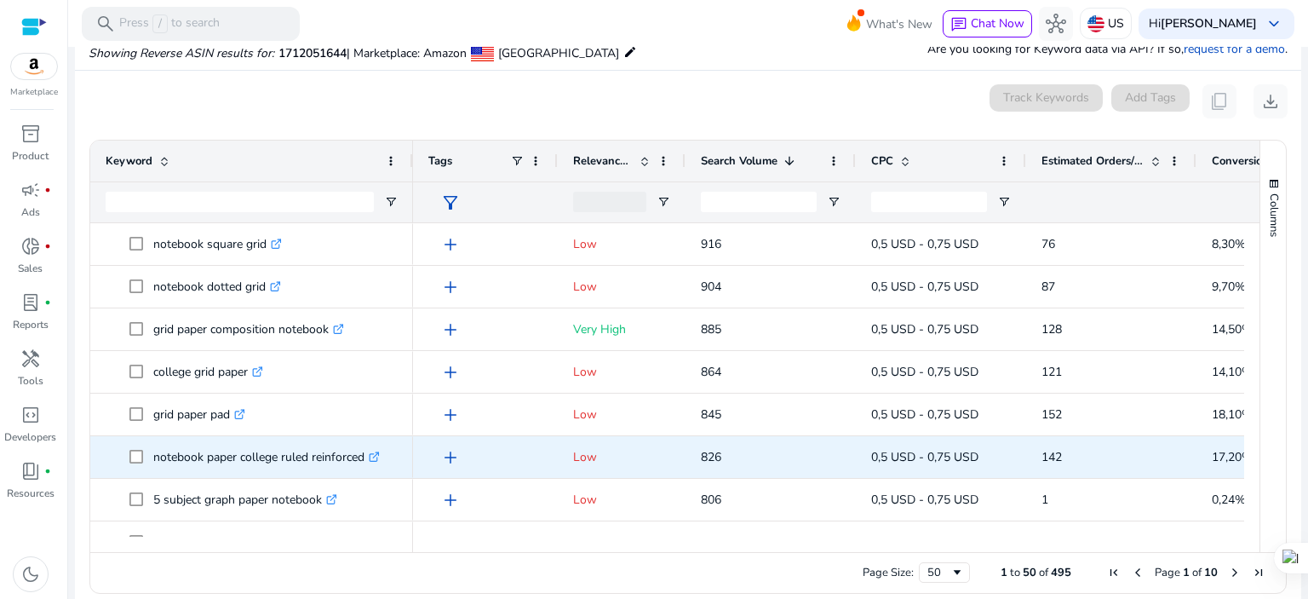
click at [378, 454] on icon ".st0{fill:#2c8af8}" at bounding box center [374, 456] width 11 height 11
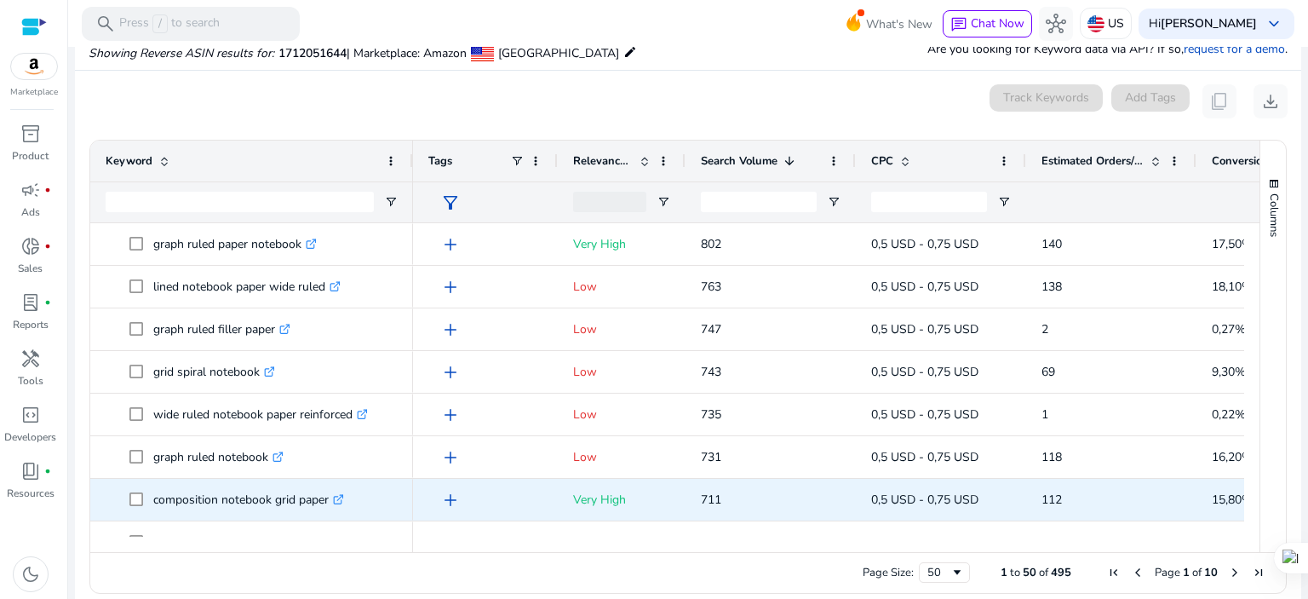
scroll to position [1362, 0]
click at [344, 502] on icon ".st0{fill:#2c8af8}" at bounding box center [338, 499] width 11 height 11
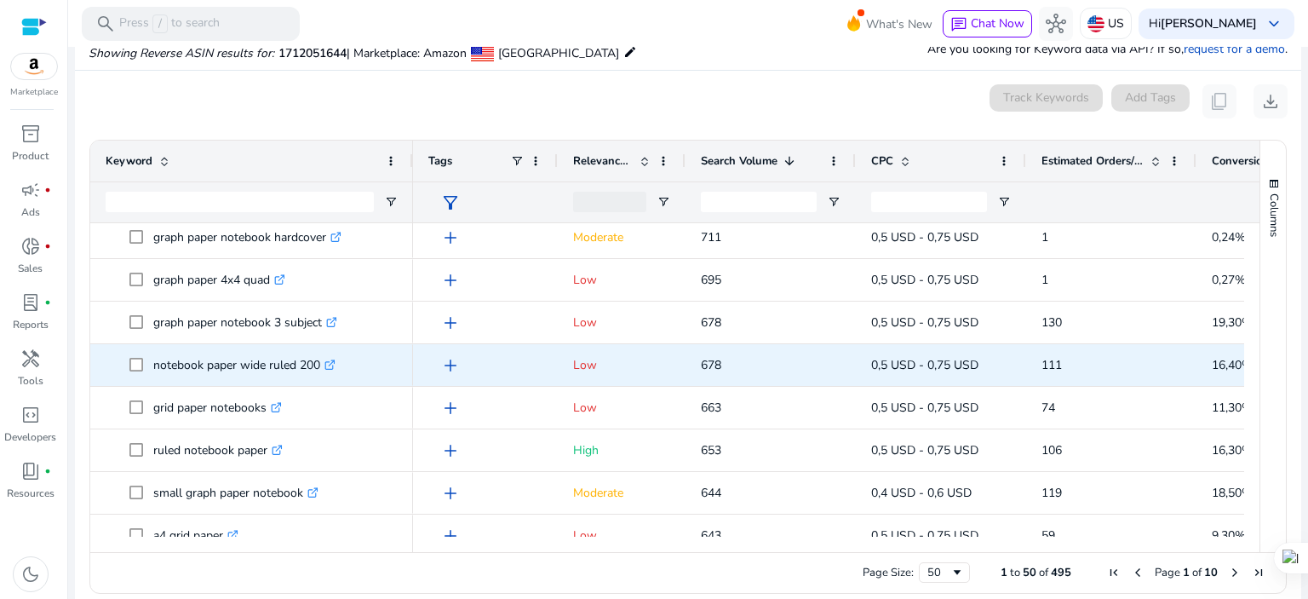
scroll to position [1703, 0]
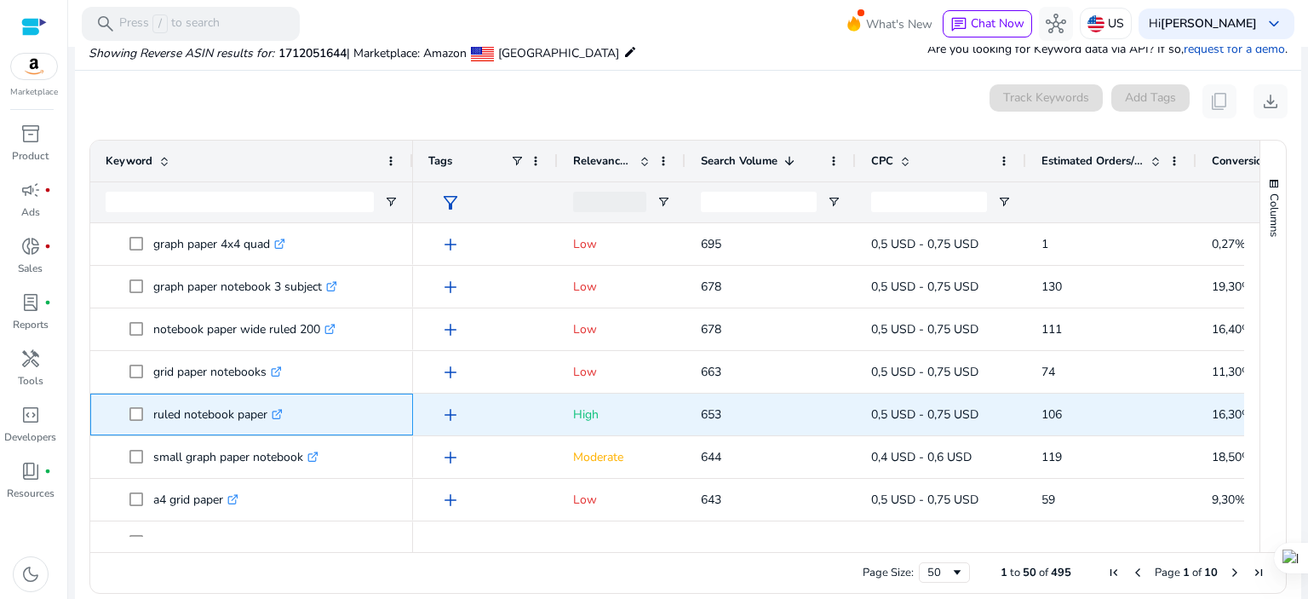
click at [276, 411] on icon ".st0{fill:#2c8af8}" at bounding box center [277, 414] width 11 height 11
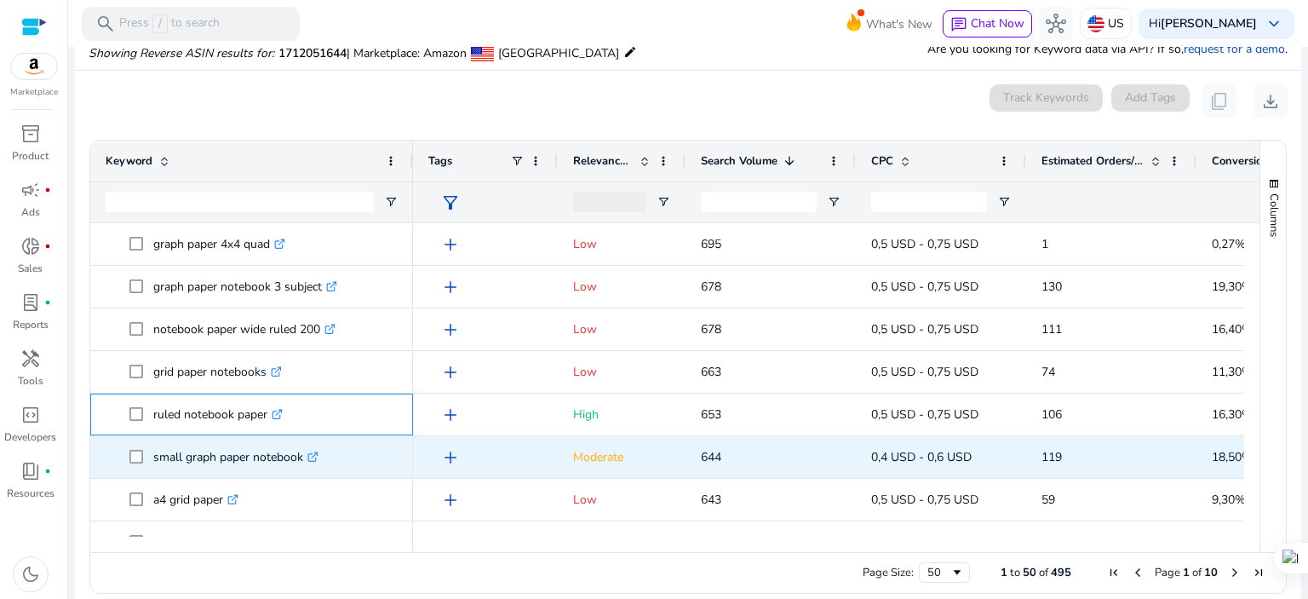
scroll to position [1814, 0]
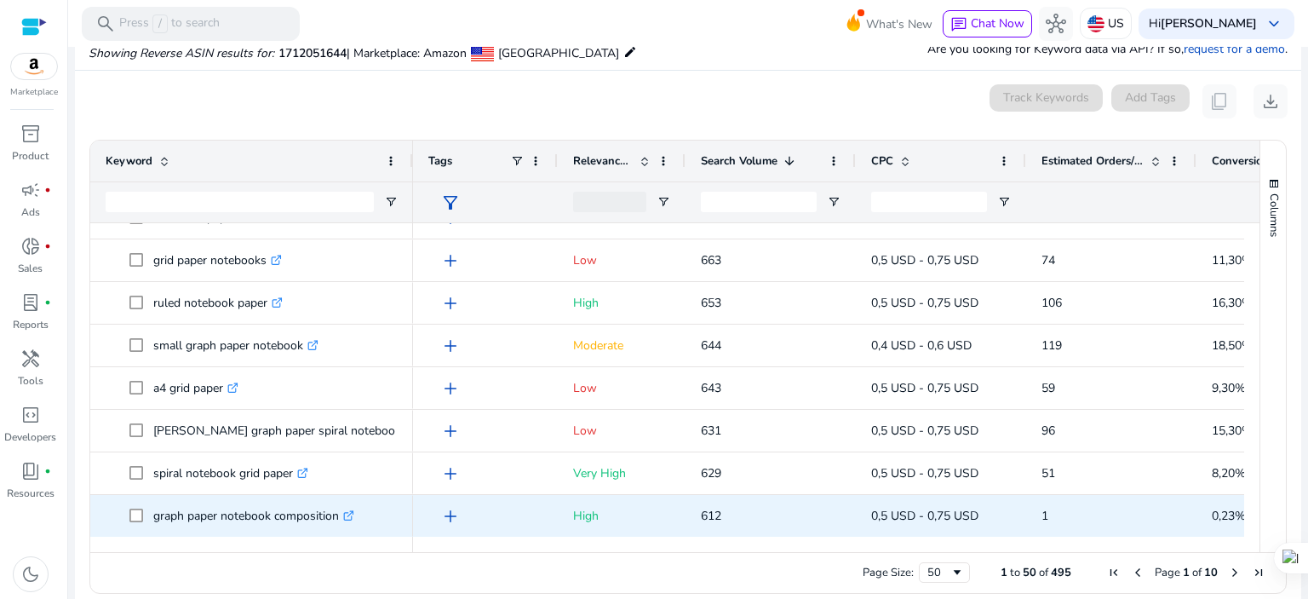
click at [350, 512] on icon ".st0{fill:#2c8af8}" at bounding box center [348, 515] width 11 height 11
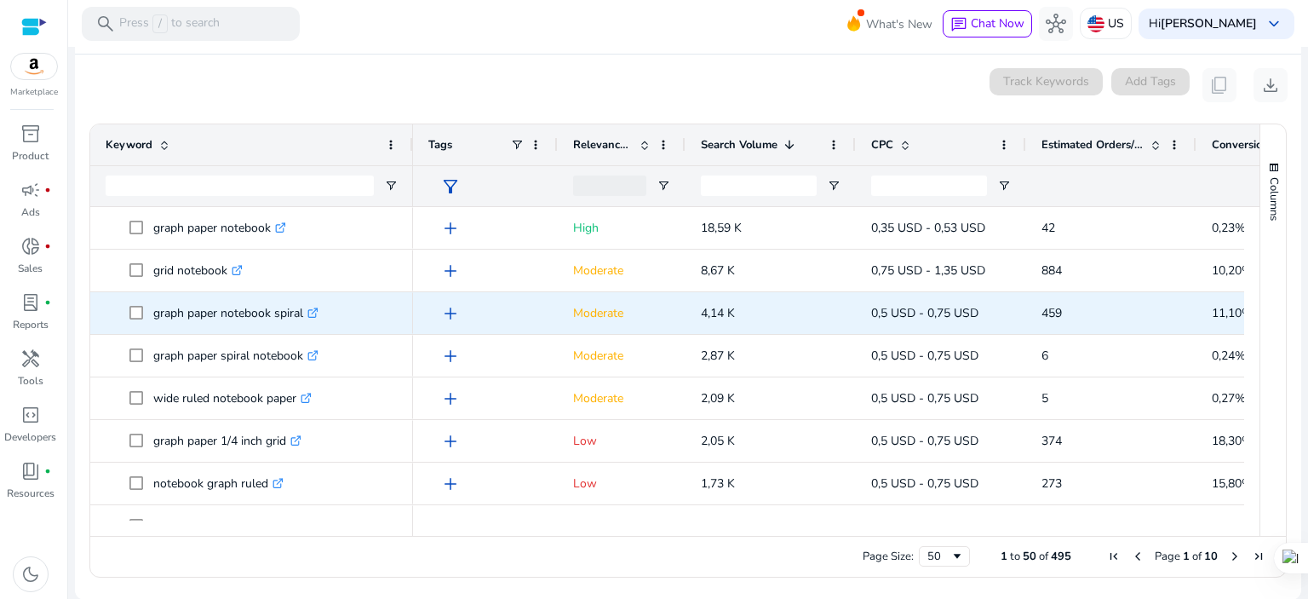
scroll to position [0, 0]
